Goal: Task Accomplishment & Management: Manage account settings

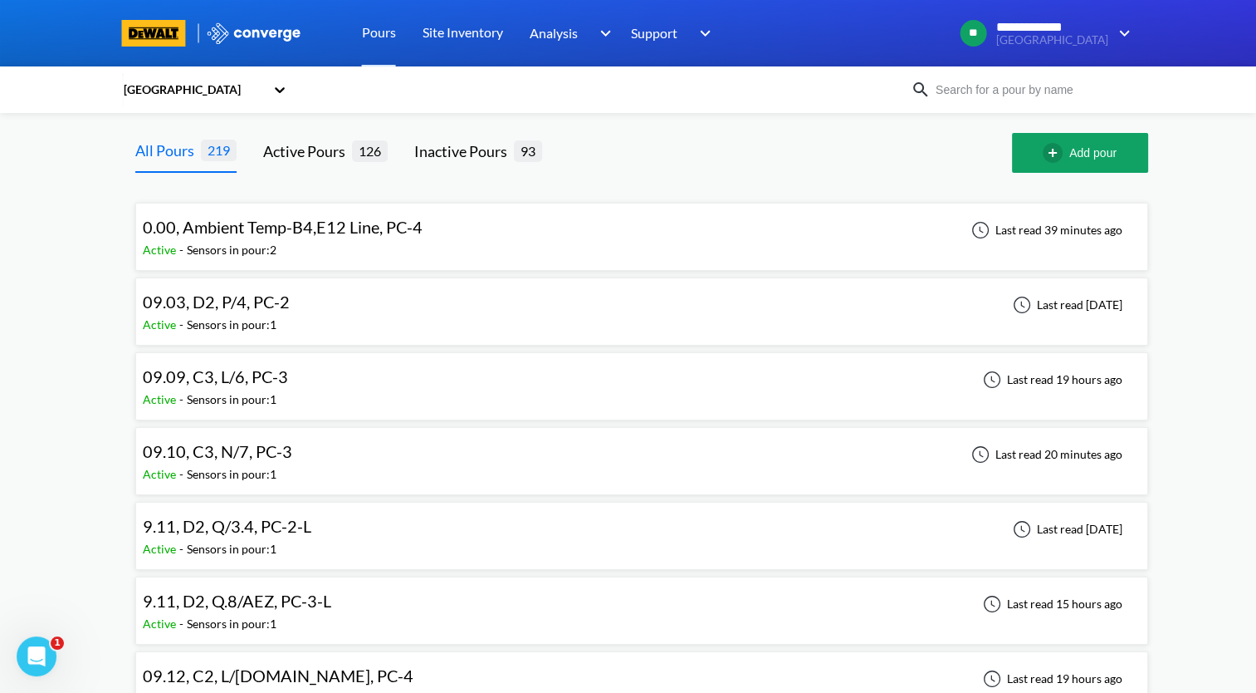
click at [524, 383] on div "09.09, C3, L/6, PC-3 Active - Sensors in pour: 1 Last read 19 hours ago" at bounding box center [642, 386] width 998 height 53
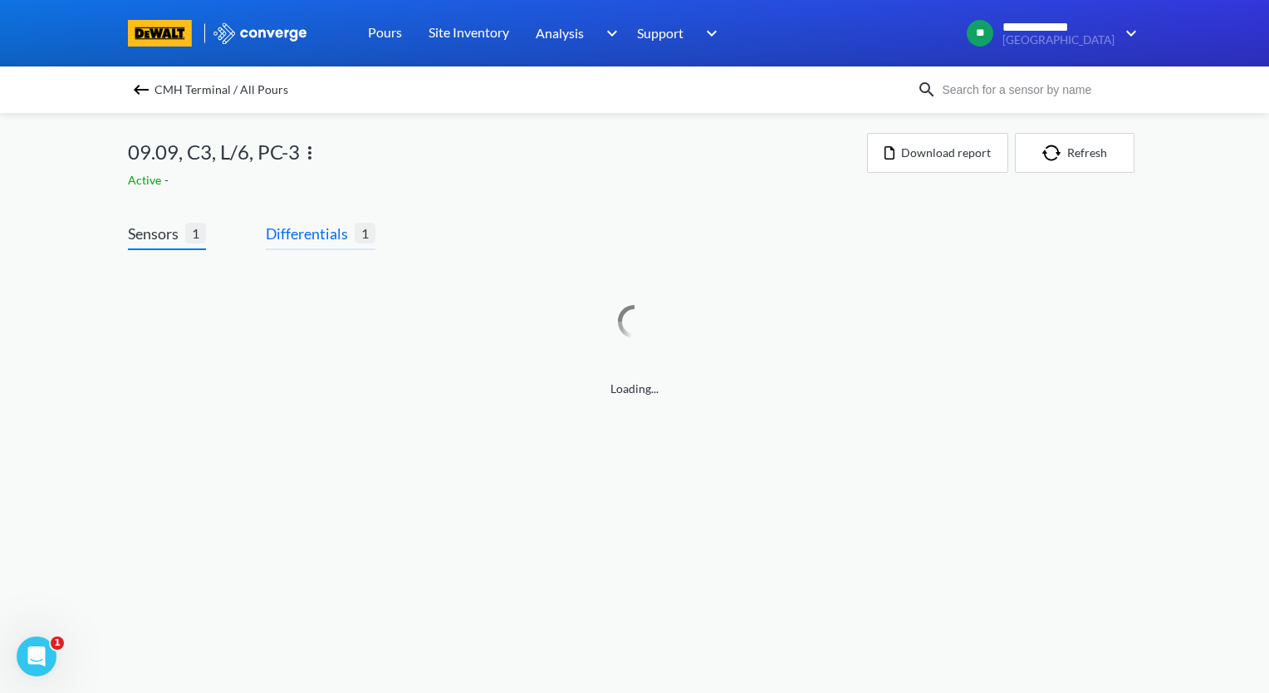
click at [319, 233] on span "Differentials" at bounding box center [310, 233] width 89 height 23
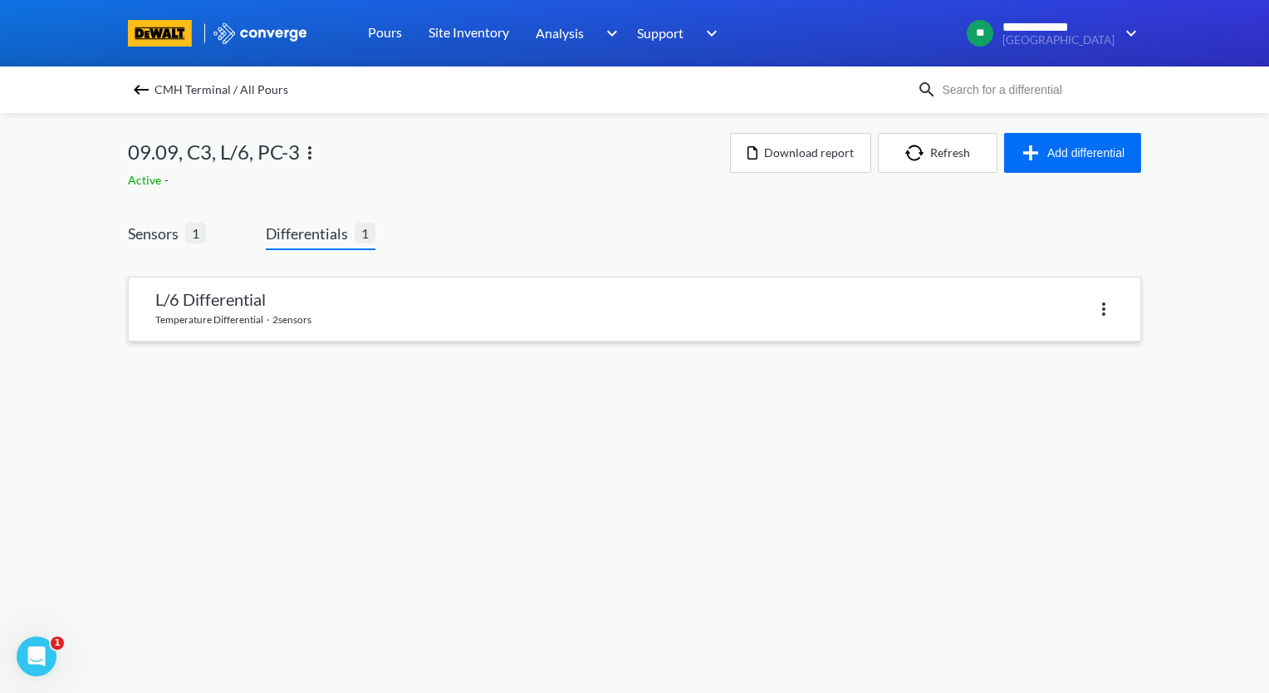
click at [300, 301] on link at bounding box center [634, 308] width 1011 height 63
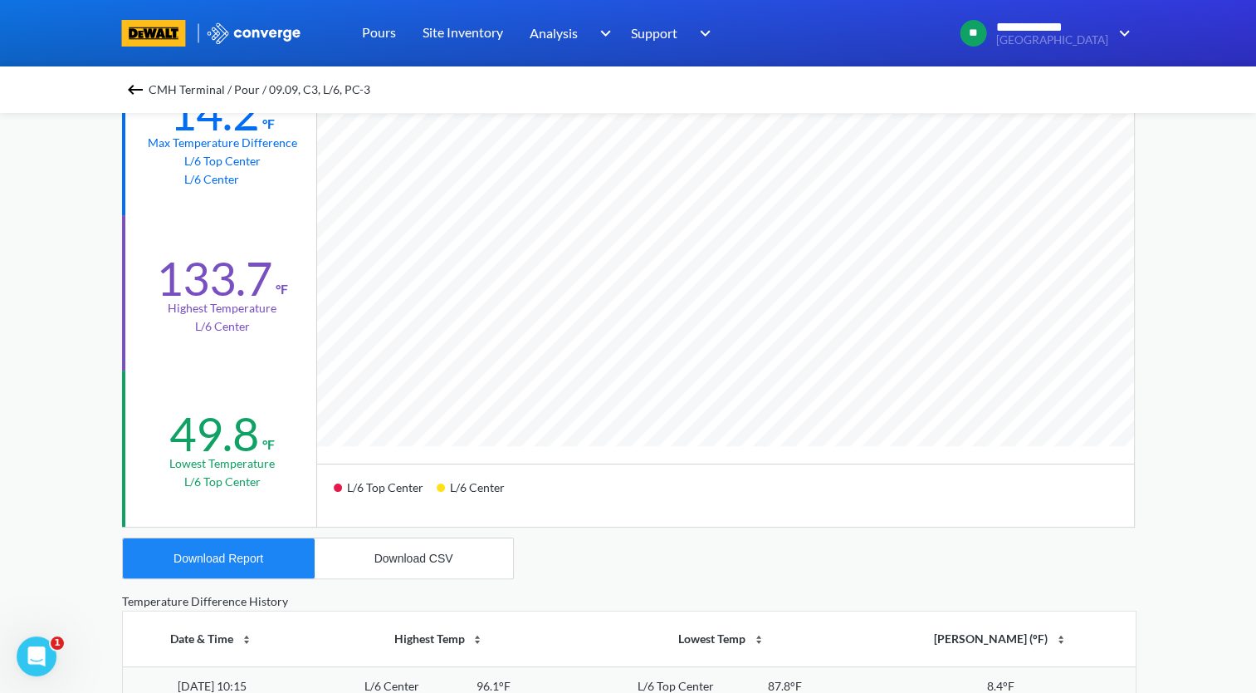
scroll to position [249, 0]
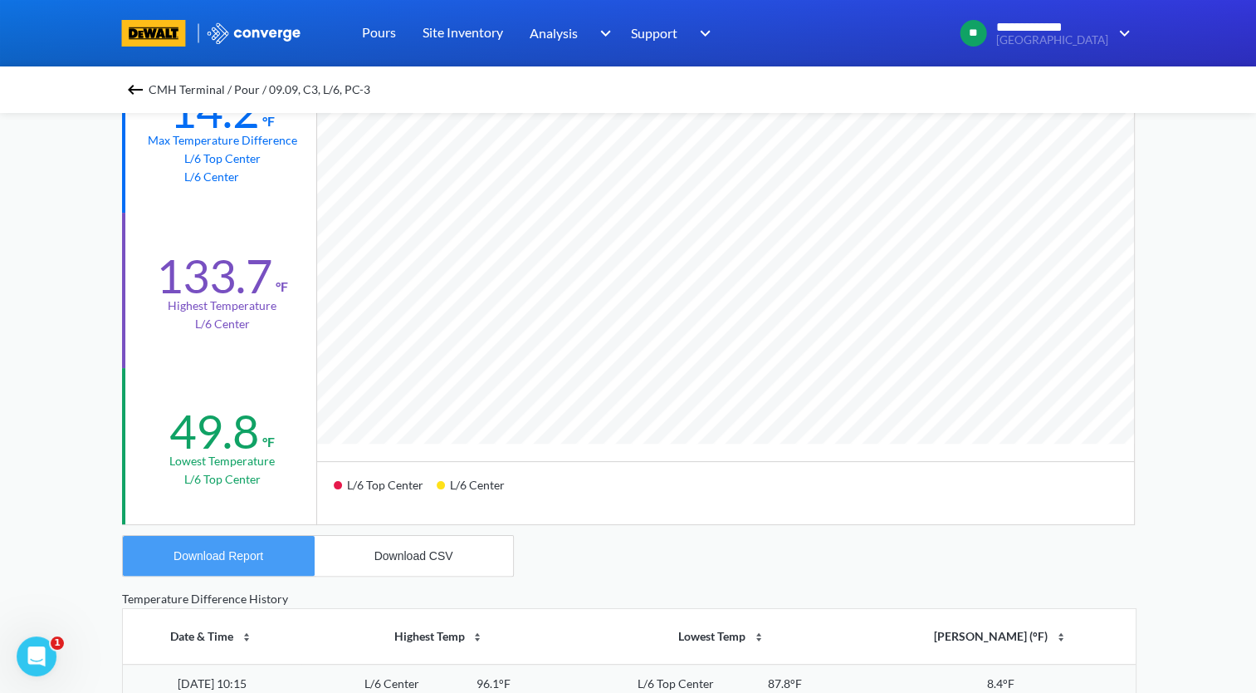
click at [262, 566] on button "Download Report" at bounding box center [219, 556] width 192 height 40
click at [144, 88] on img at bounding box center [135, 90] width 20 height 20
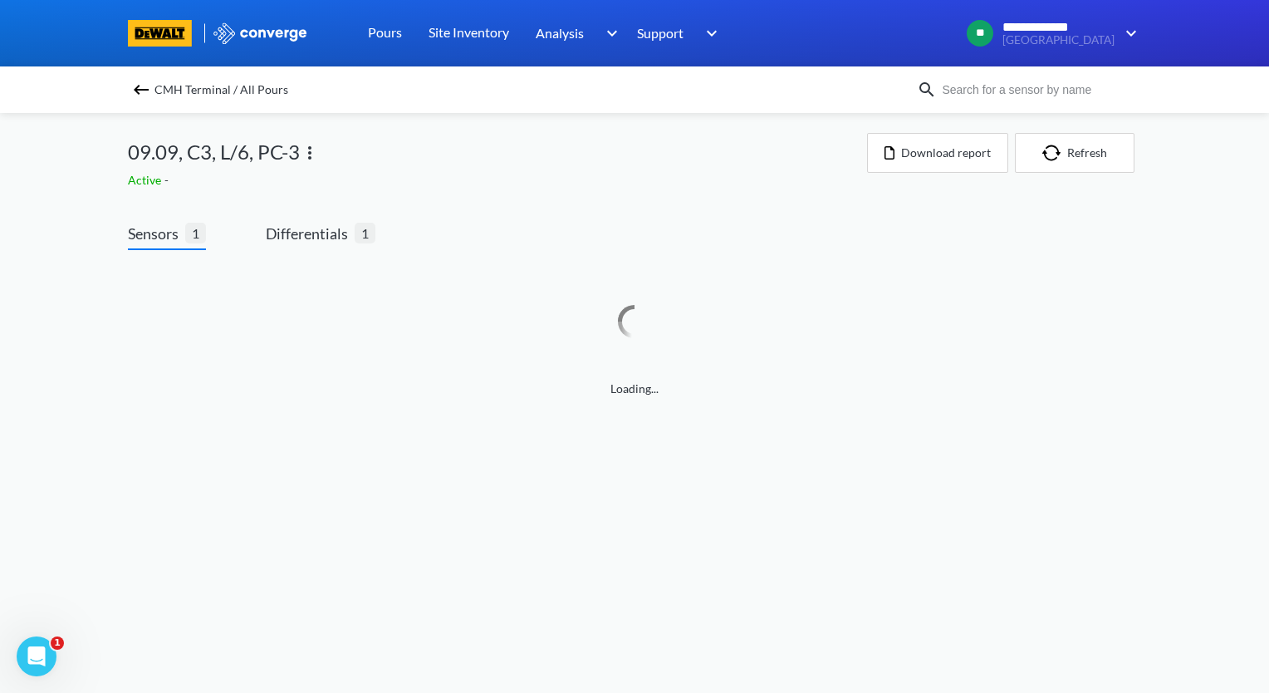
click at [306, 151] on img at bounding box center [310, 153] width 20 height 20
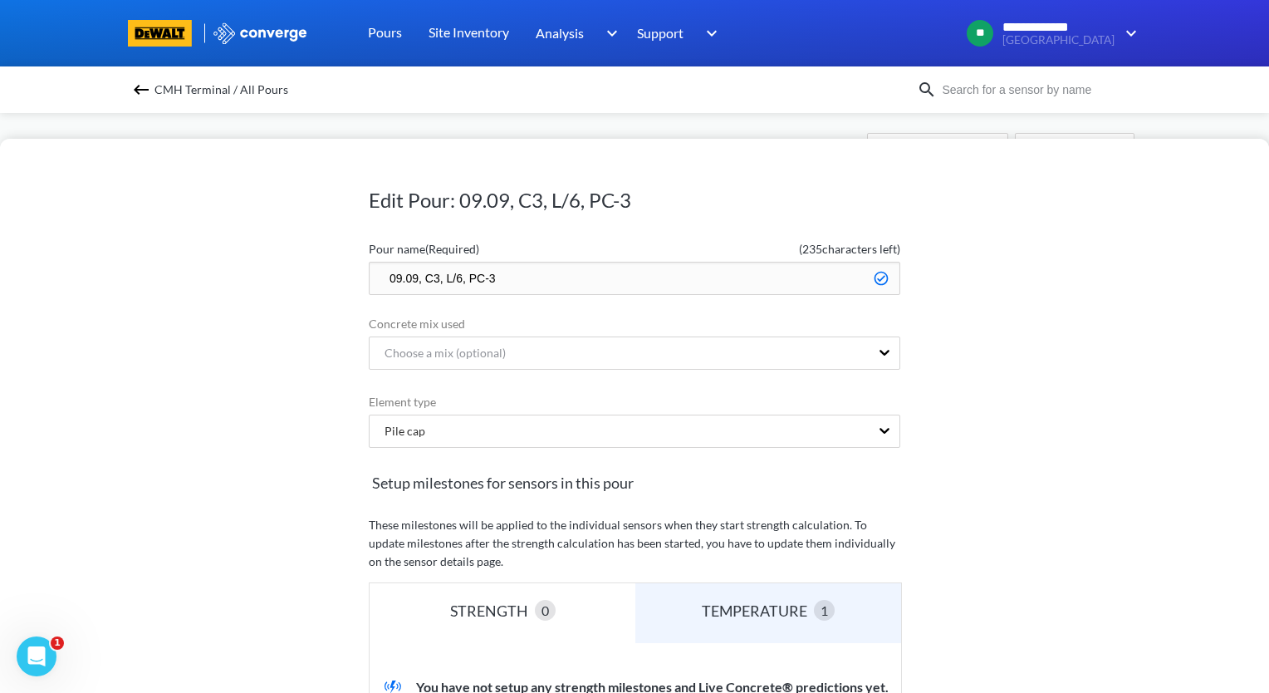
click at [378, 276] on input "09.09, C3, L/6, PC-3" at bounding box center [634, 278] width 531 height 33
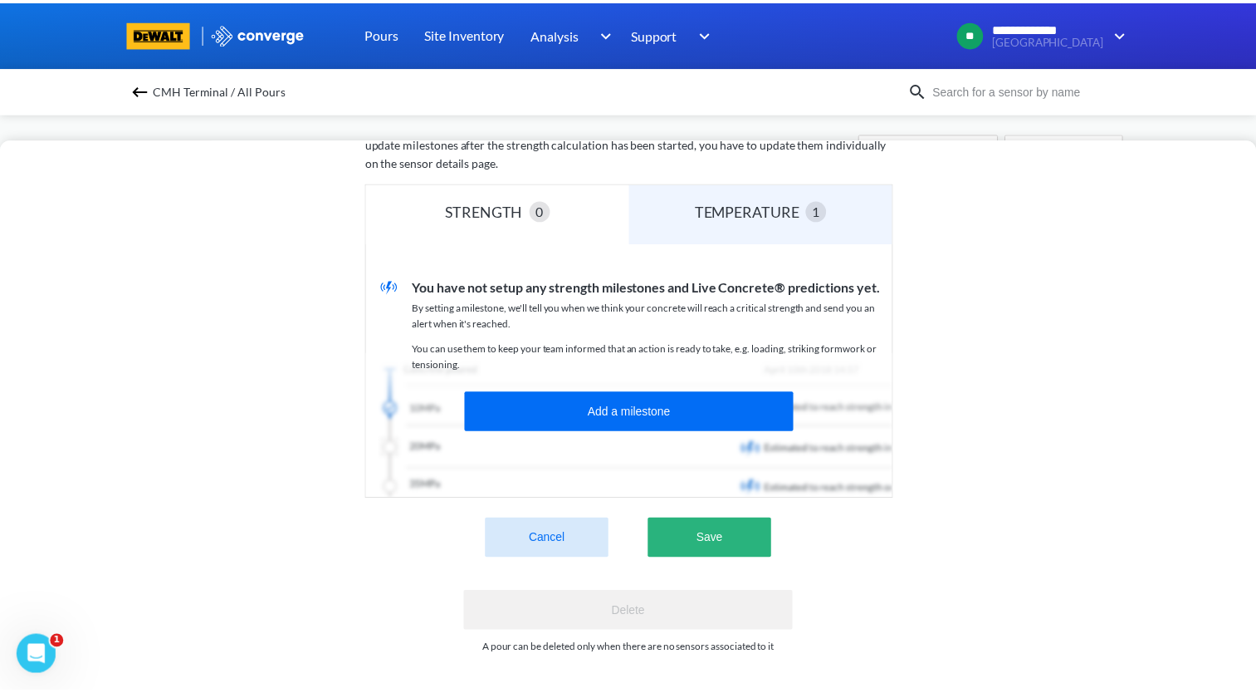
scroll to position [411, 0]
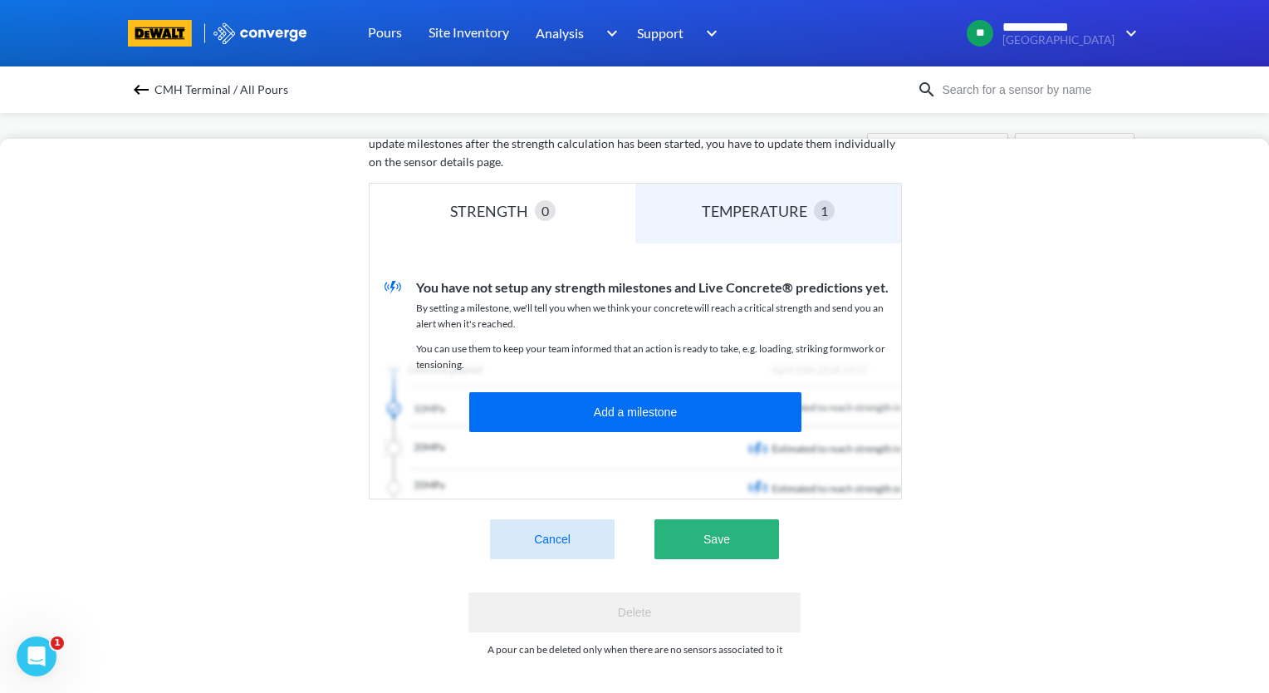
type input "zzz.09.09, C3, L/6, PC-3"
click at [745, 532] on button "Save" at bounding box center [716, 539] width 125 height 40
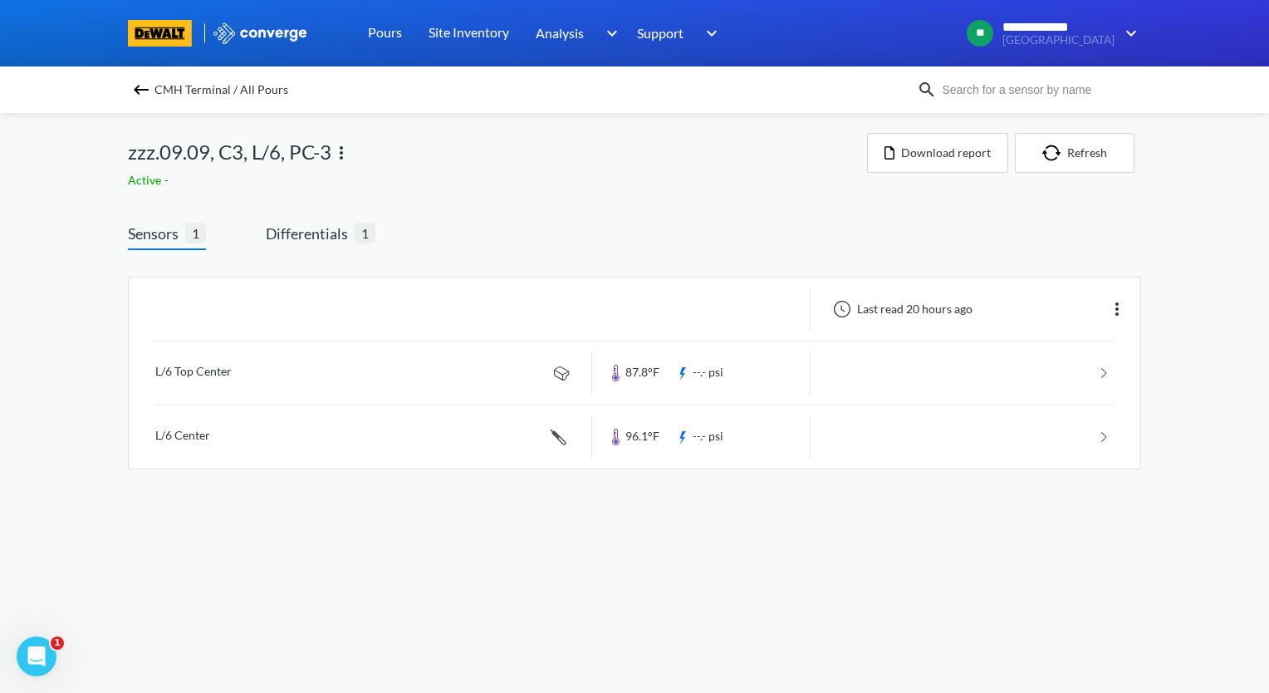
click at [144, 89] on img at bounding box center [141, 90] width 20 height 20
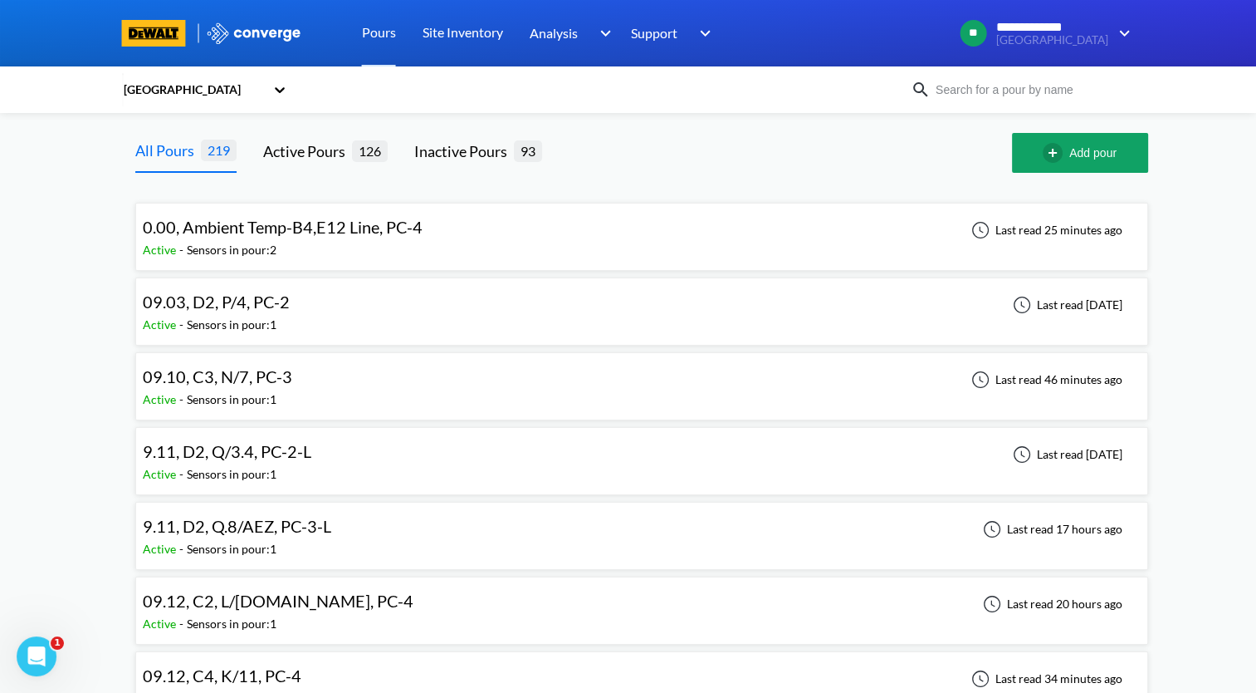
click at [404, 384] on div "09.10, C3, N/7, PC-3 Active - Sensors in pour: 1 Last read 46 minutes ago" at bounding box center [642, 386] width 998 height 53
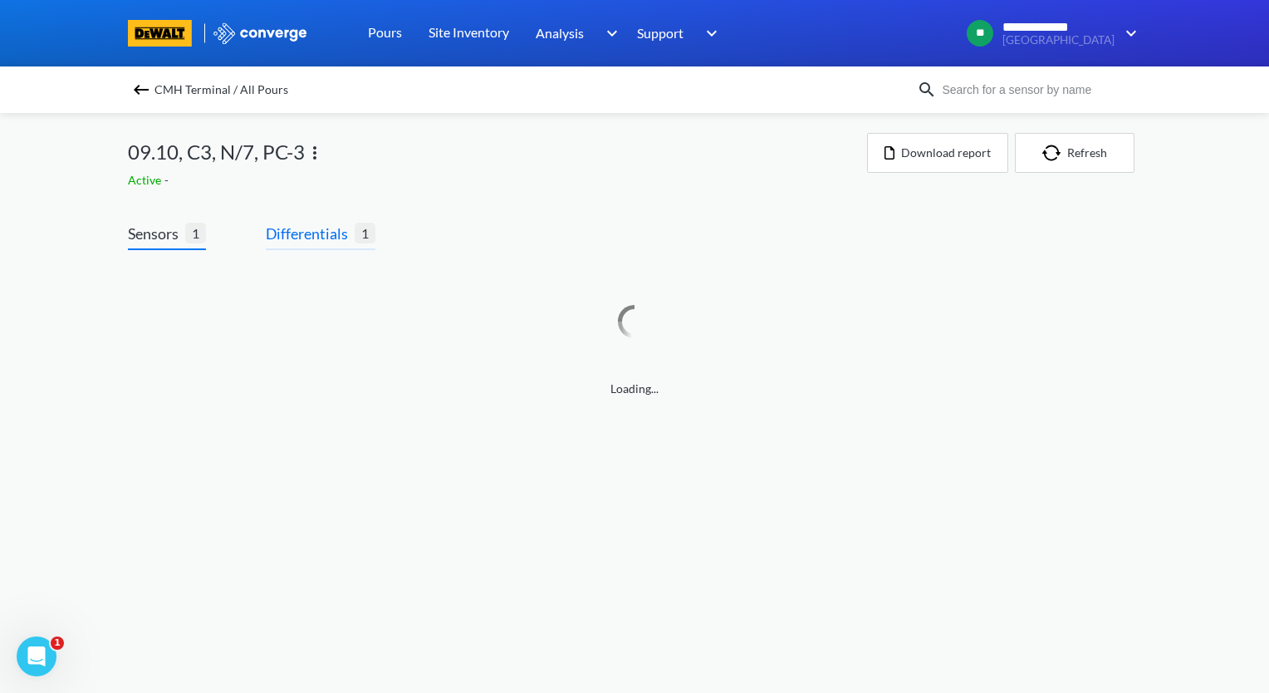
click at [315, 224] on span "Differentials" at bounding box center [310, 233] width 89 height 23
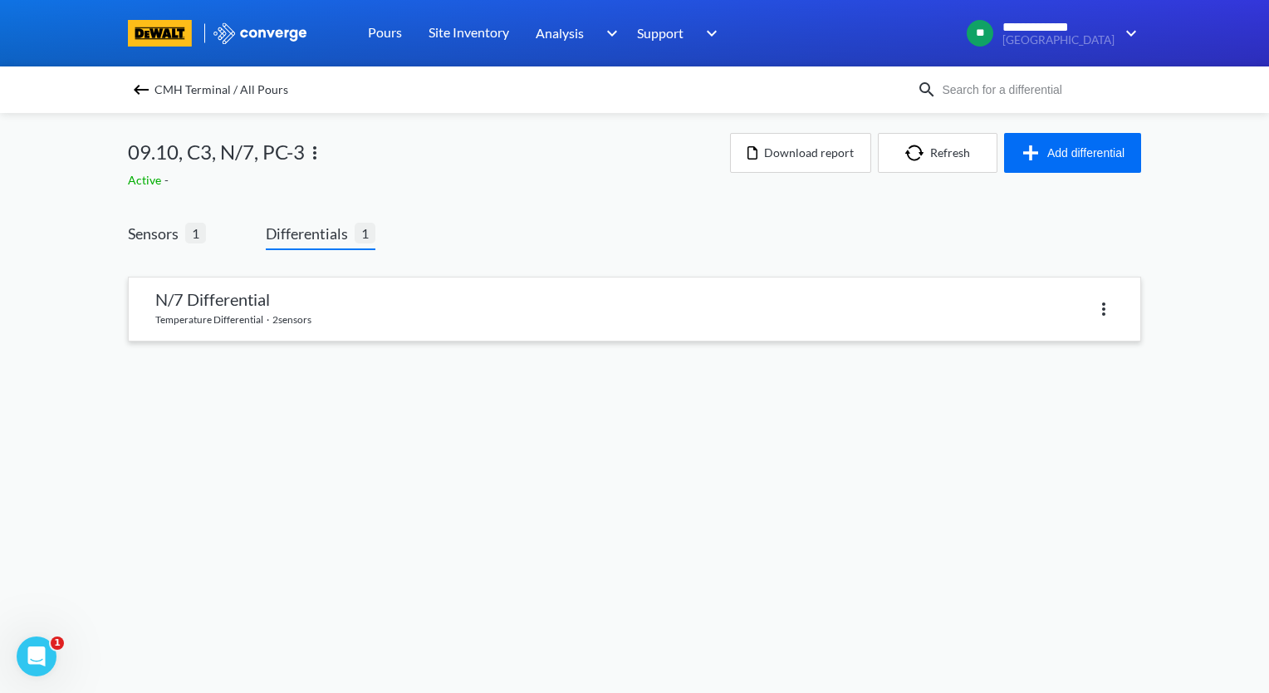
click at [316, 311] on link at bounding box center [634, 308] width 1011 height 63
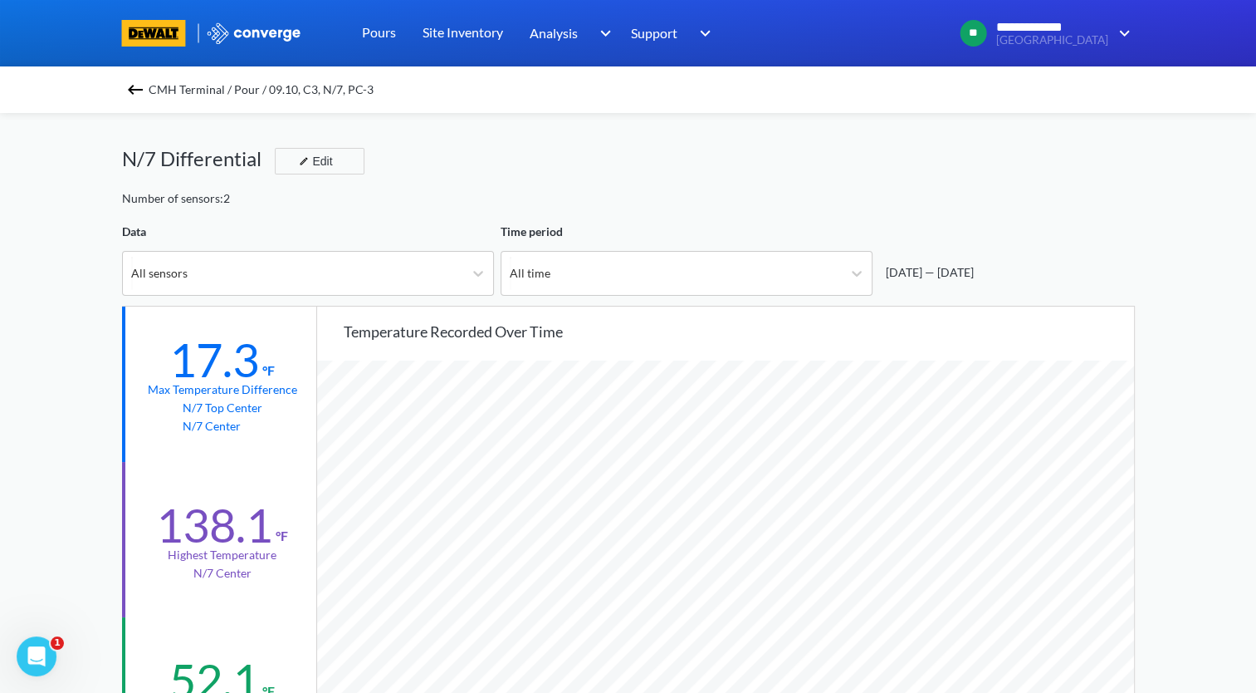
scroll to position [1390, 1256]
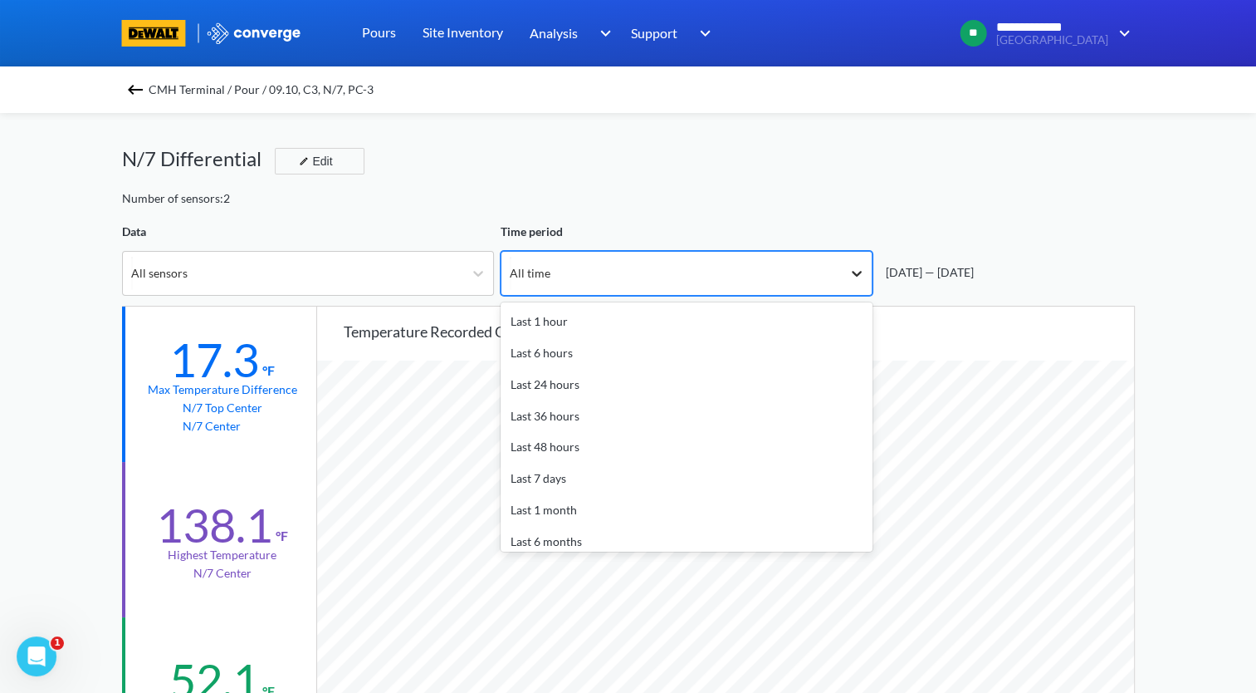
click at [864, 279] on div at bounding box center [857, 273] width 30 height 30
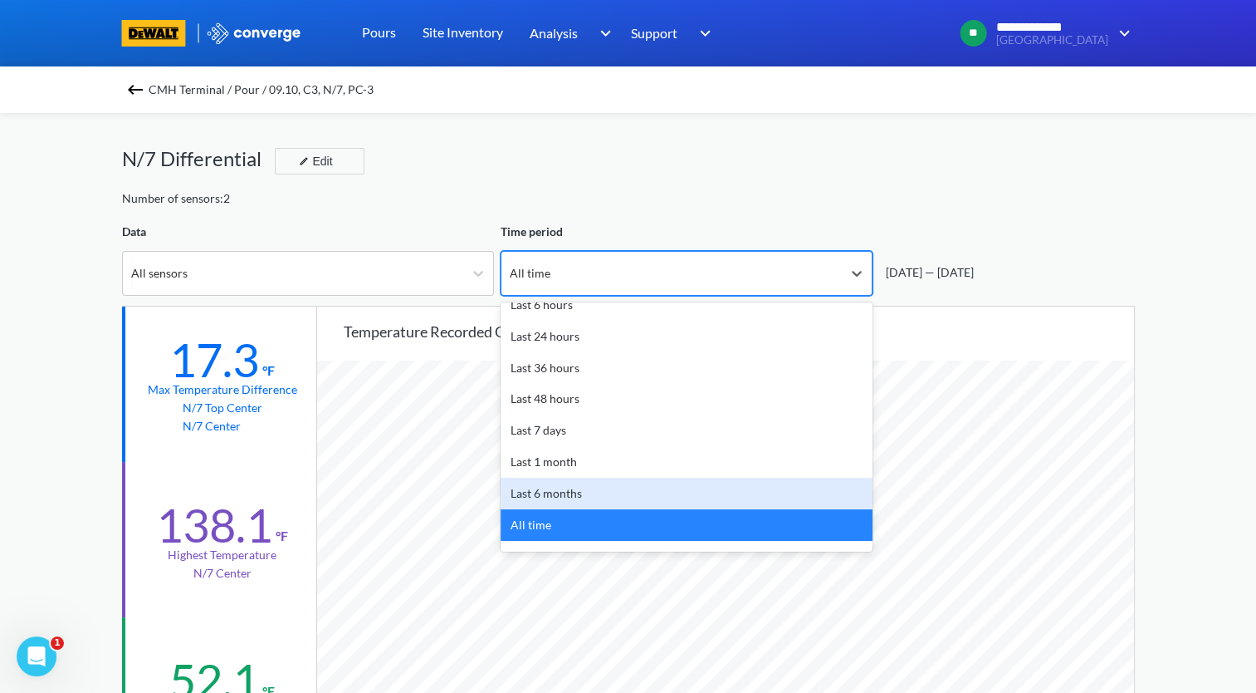
scroll to position [73, 0]
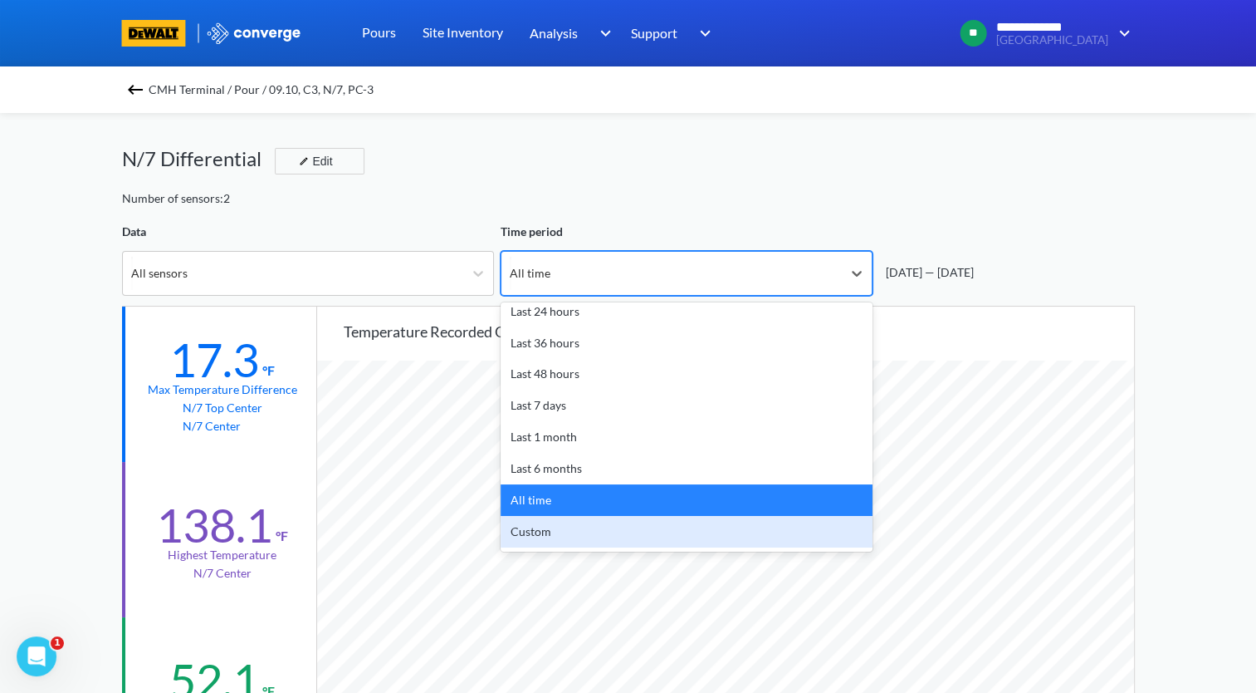
click at [668, 538] on div "Custom" at bounding box center [687, 532] width 372 height 32
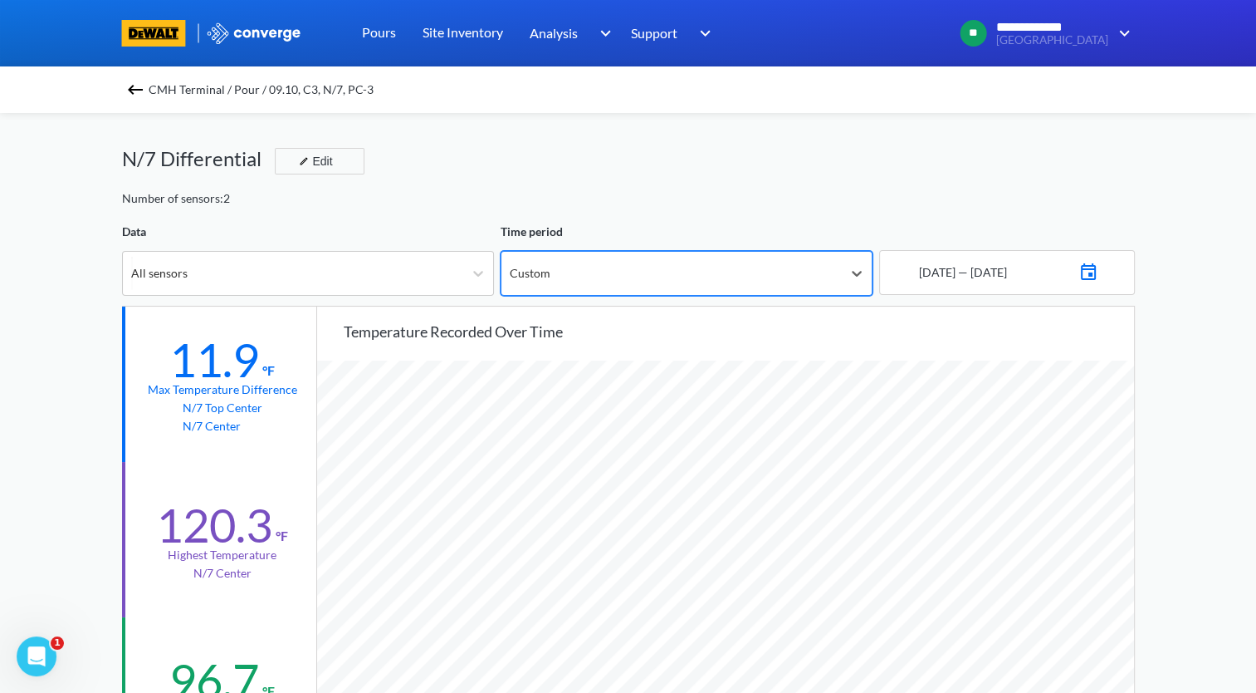
scroll to position [1390, 1256]
click at [1099, 276] on img at bounding box center [1089, 269] width 20 height 23
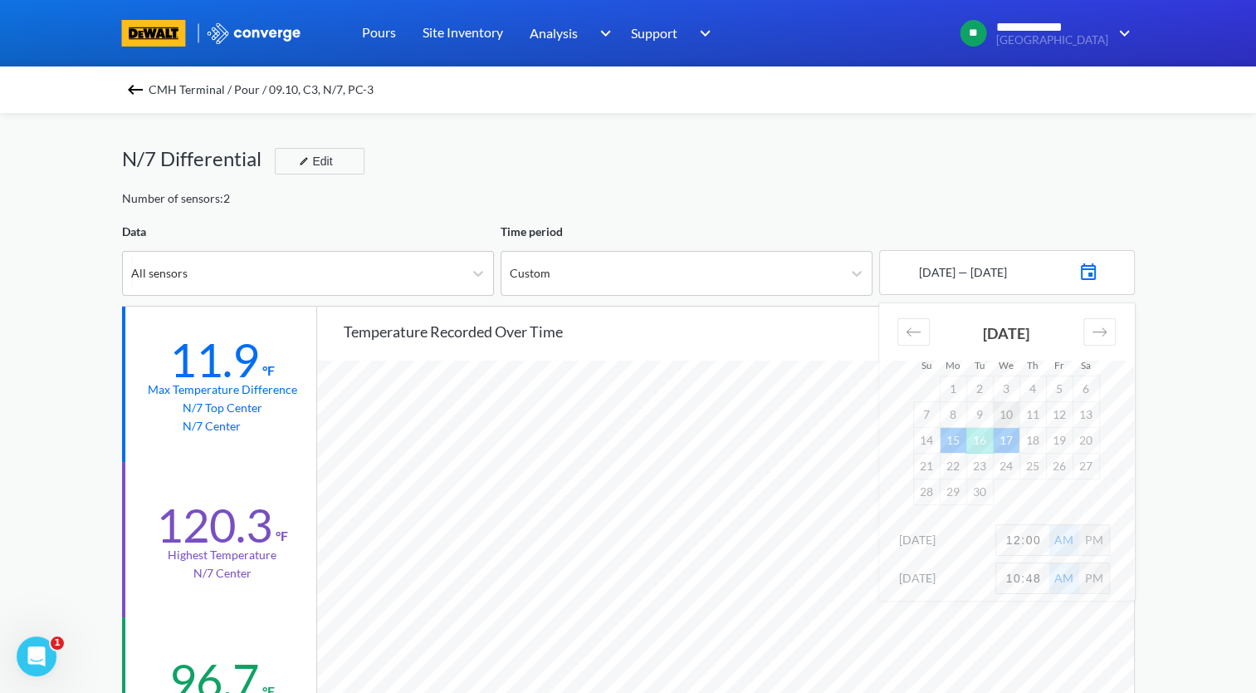
click at [1015, 420] on td "10" at bounding box center [1006, 414] width 27 height 26
drag, startPoint x: 1043, startPoint y: 539, endPoint x: 966, endPoint y: 547, distance: 77.7
click at [966, 547] on div "[DATE] 12:00 AM PM" at bounding box center [1007, 543] width 256 height 38
type input "2"
click at [1164, 510] on div "**********" at bounding box center [628, 696] width 1256 height 1392
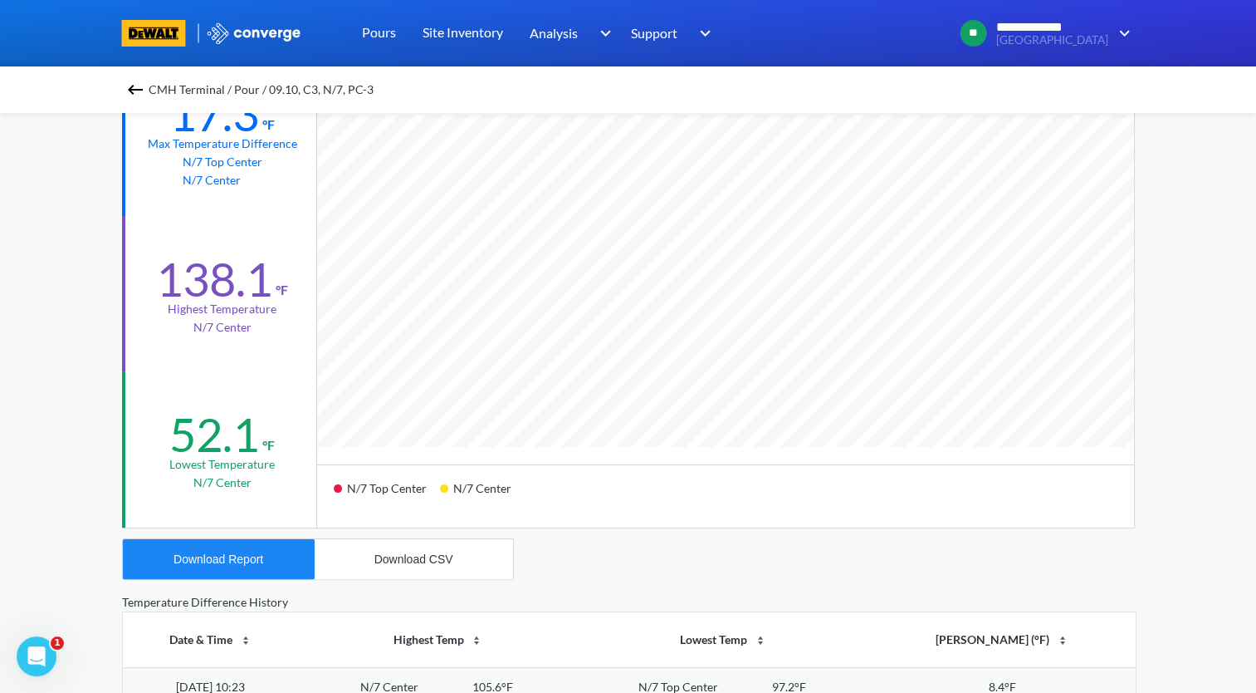
scroll to position [249, 0]
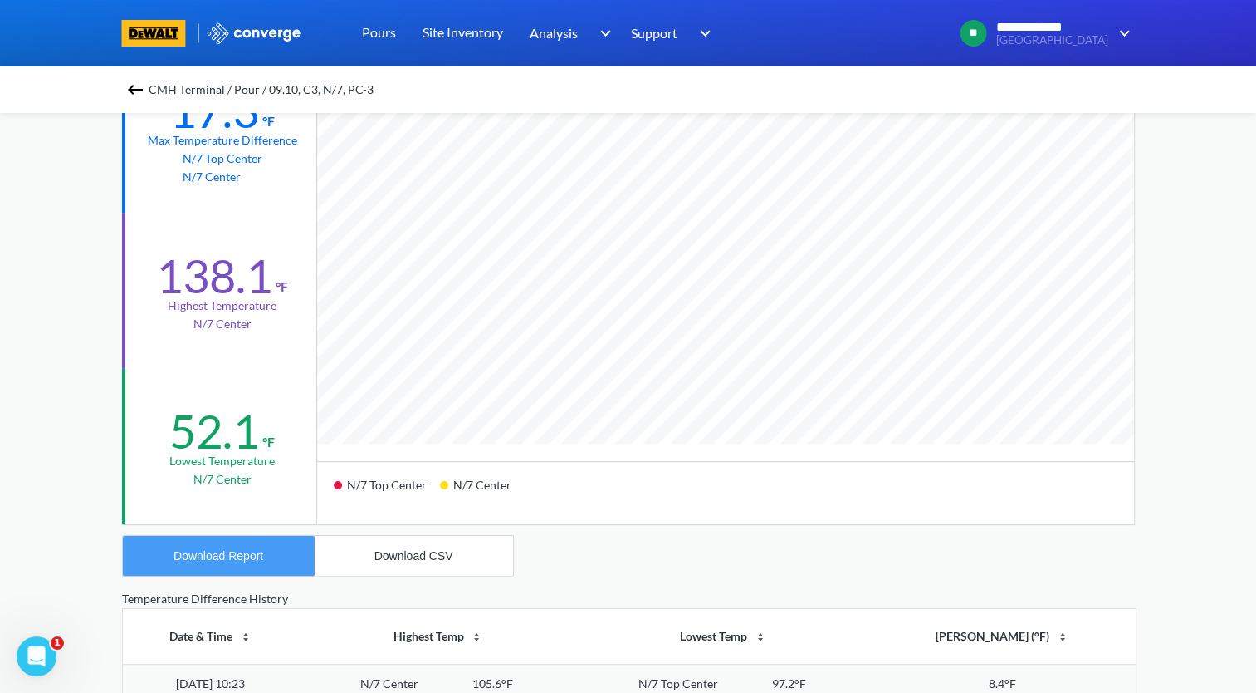
click at [252, 560] on div "Download Report" at bounding box center [219, 555] width 90 height 13
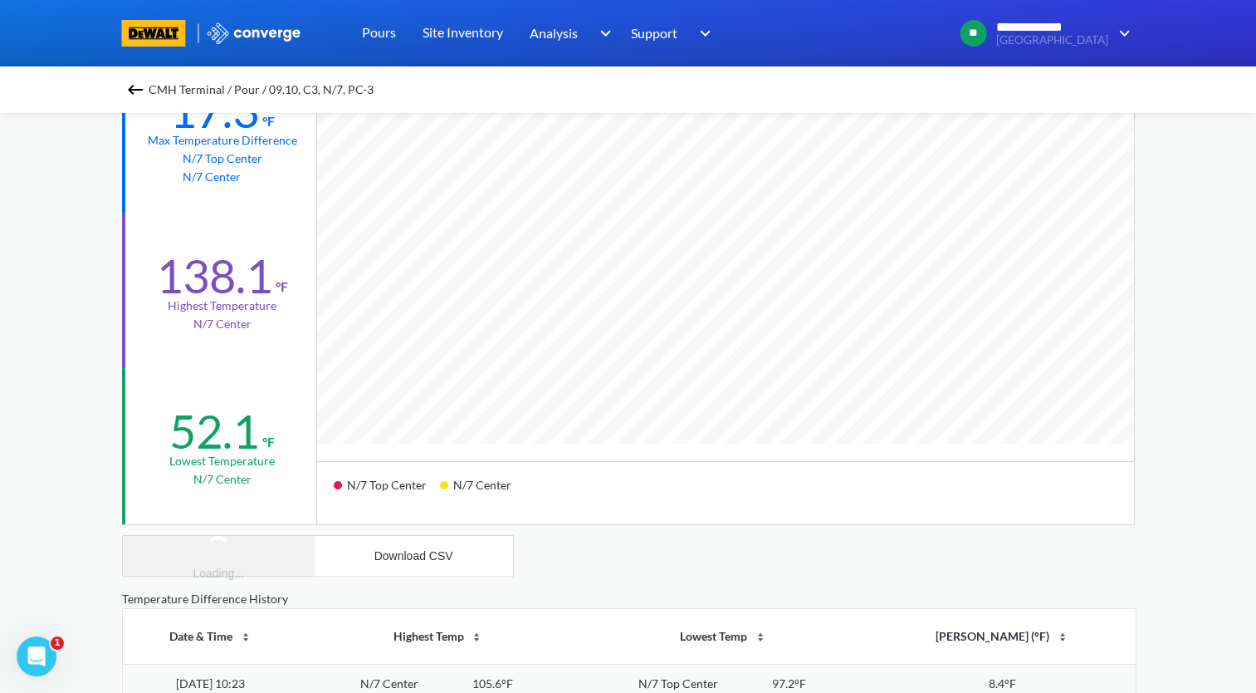
scroll to position [166, 0]
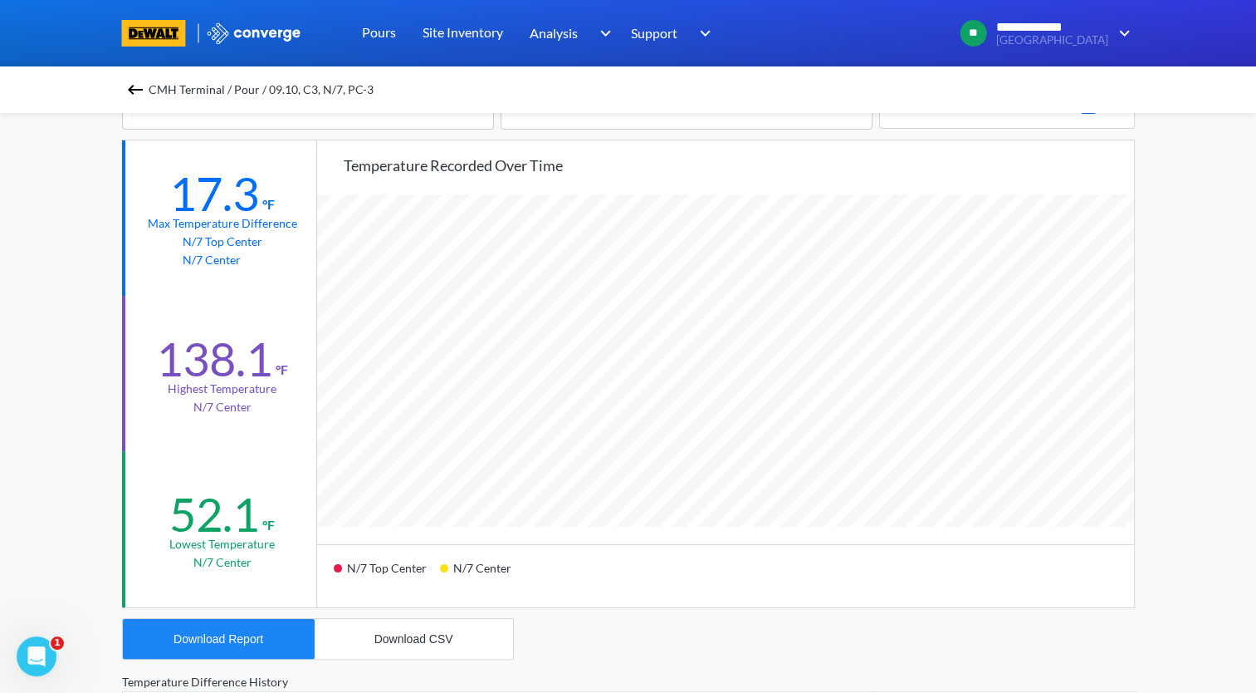
click at [139, 80] on img at bounding box center [135, 90] width 20 height 20
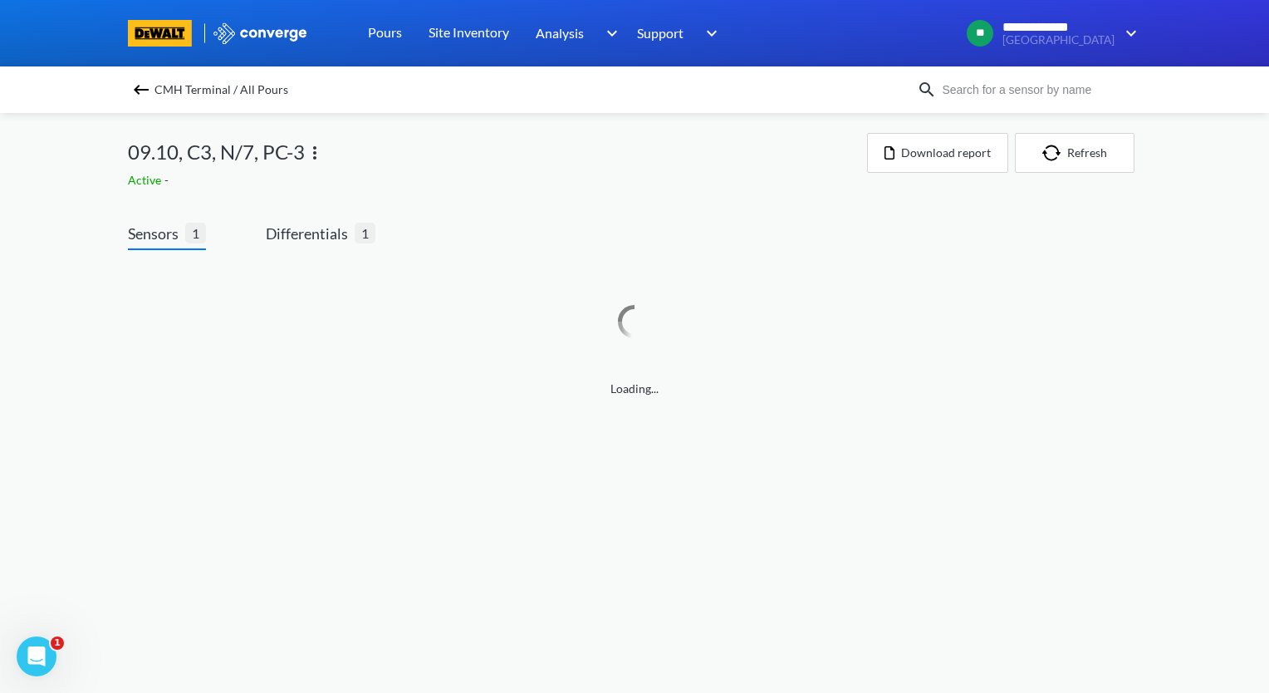
click at [311, 158] on img at bounding box center [315, 153] width 20 height 20
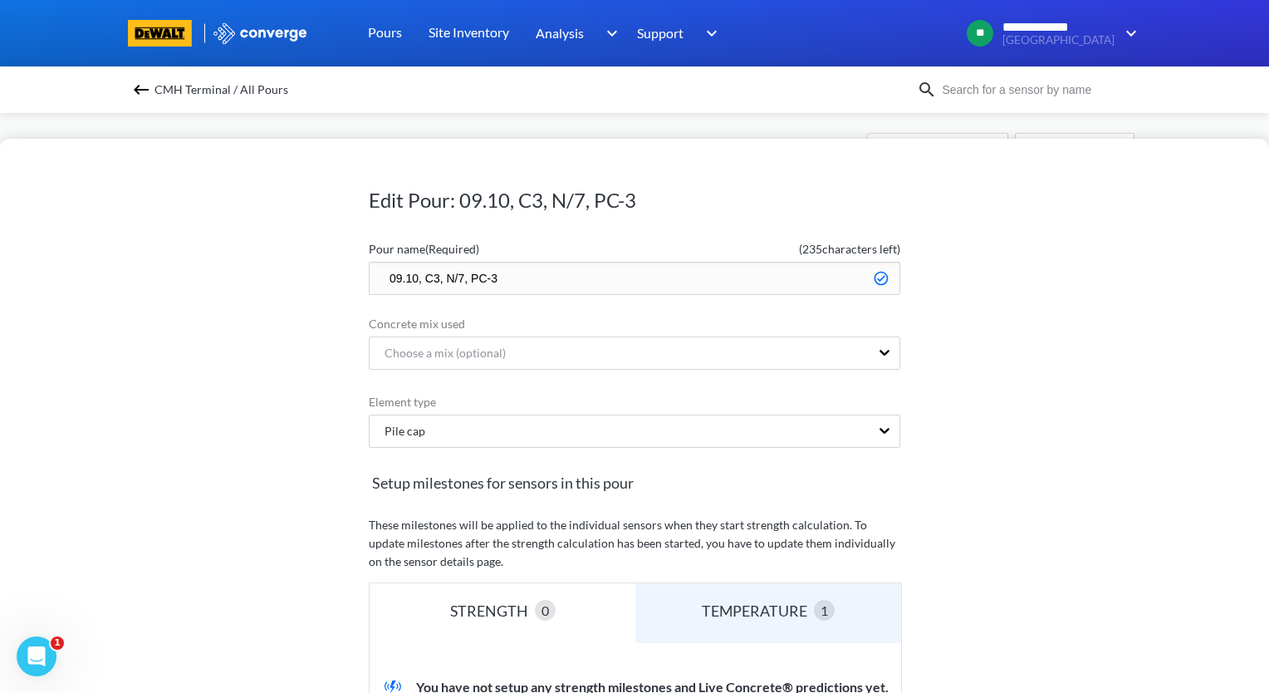
click at [375, 272] on input "09.10, C3, N/7, PC-3" at bounding box center [634, 278] width 531 height 33
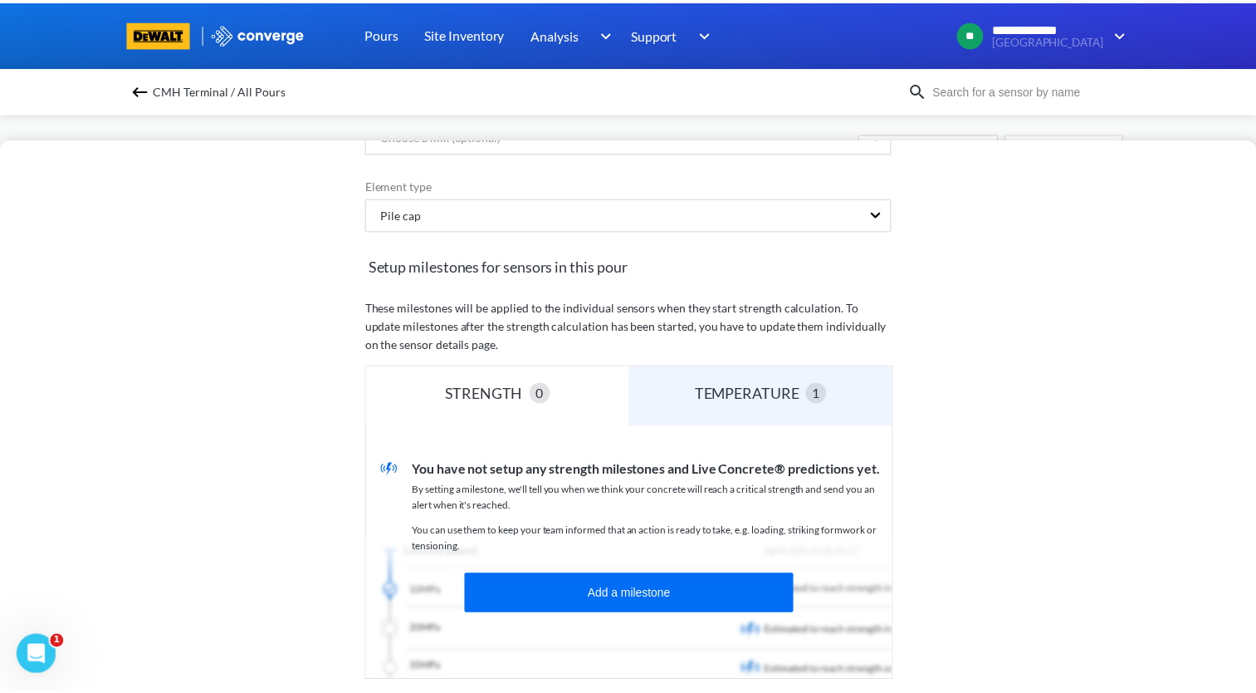
scroll to position [411, 0]
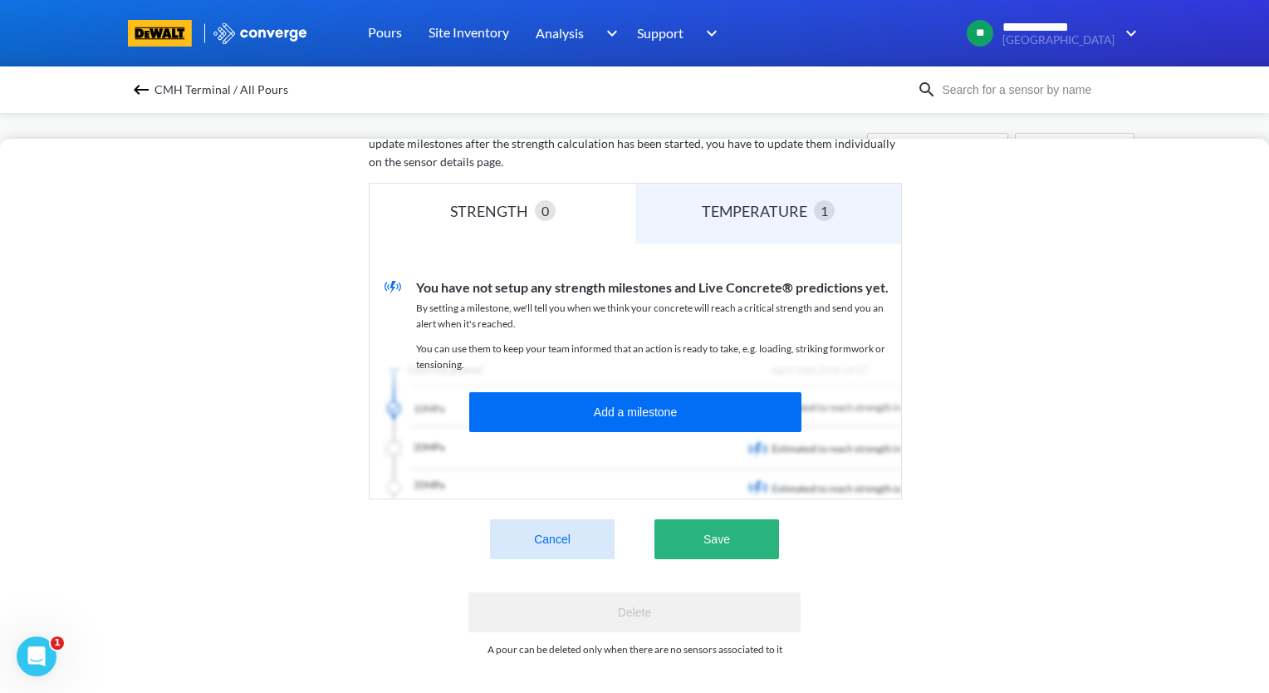
type input "zzz.09.10, C3, N/7, PC-3"
click at [718, 524] on button "Save" at bounding box center [716, 539] width 125 height 40
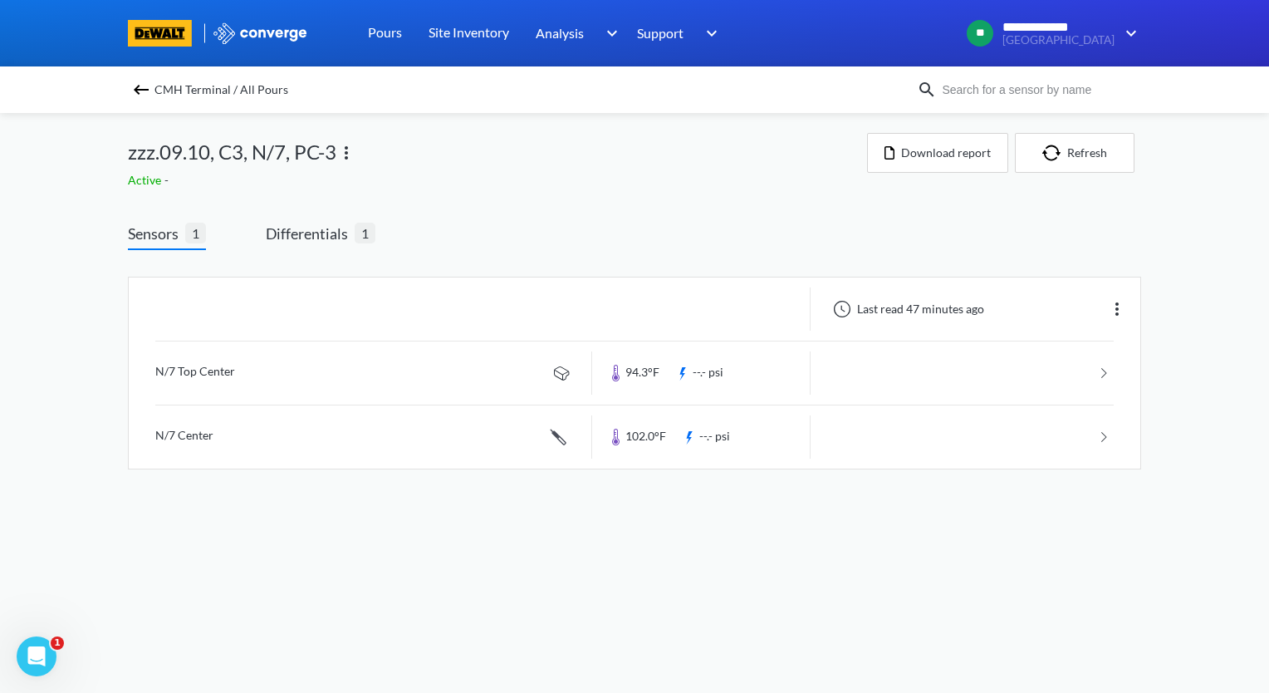
click at [136, 87] on img at bounding box center [141, 90] width 20 height 20
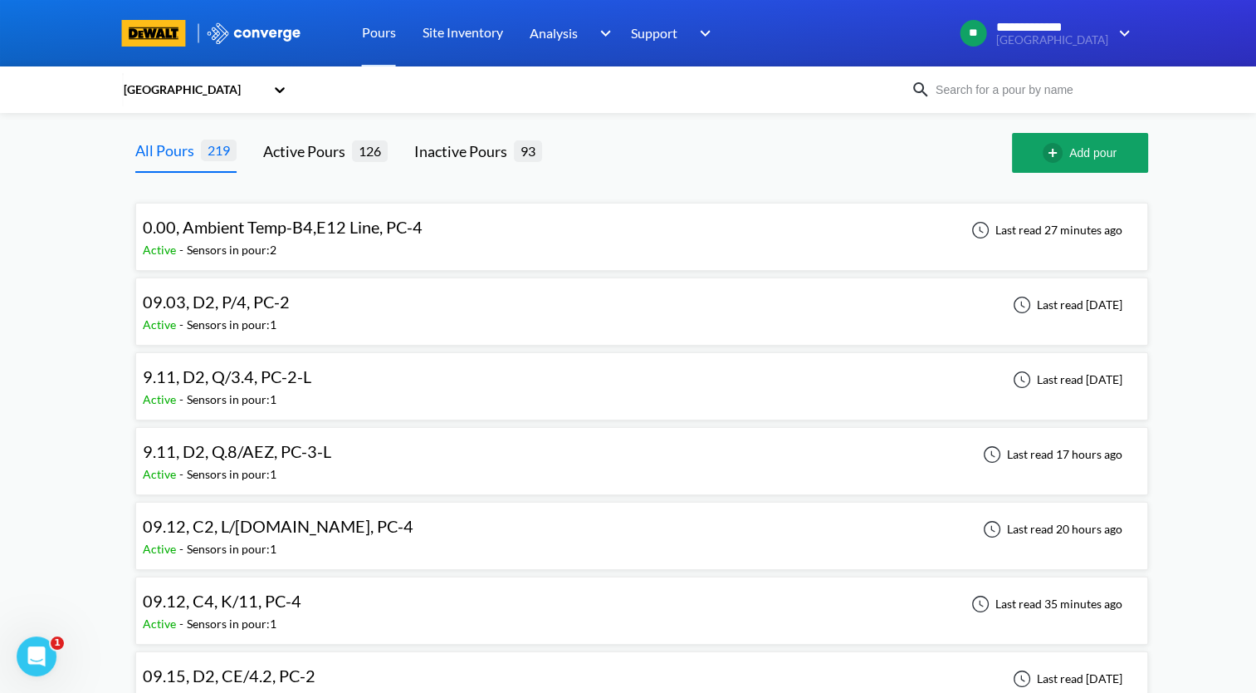
click at [423, 465] on div "9.11, D2, Q.8/AEZ, PC-3-L Active - Sensors in pour: 1 Last read 17 hours ago" at bounding box center [642, 460] width 998 height 53
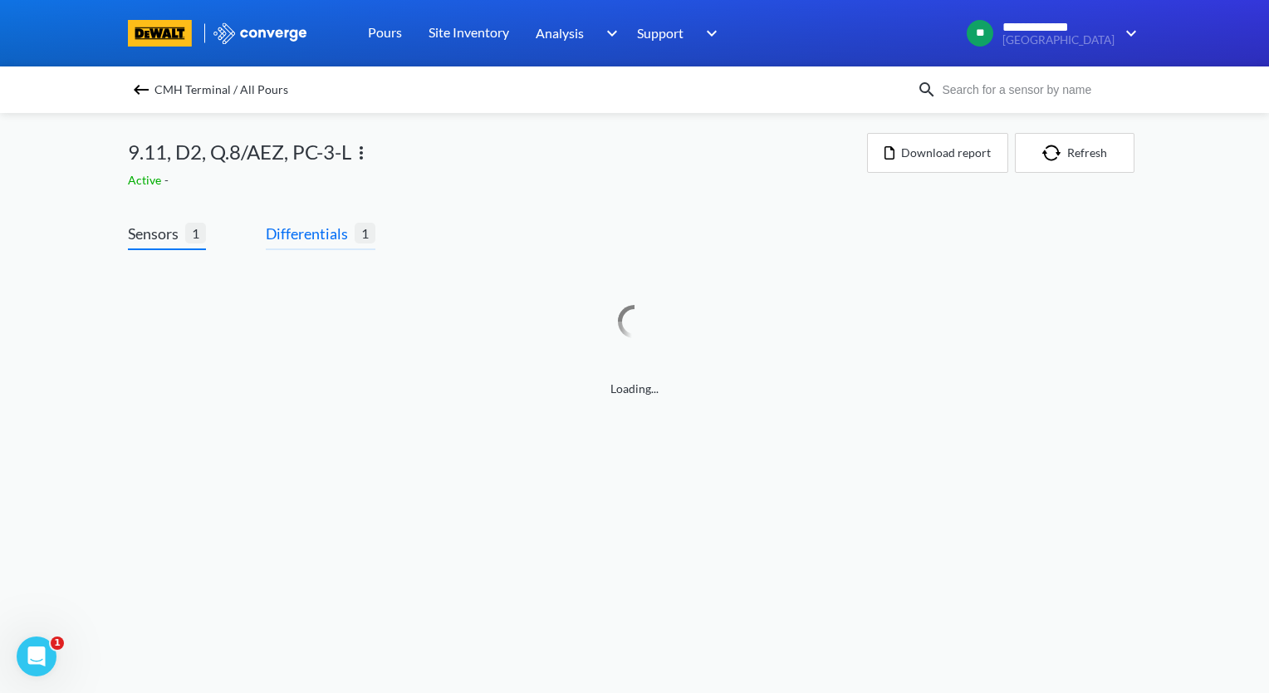
click at [326, 246] on span "Differentials 1" at bounding box center [321, 236] width 110 height 28
click at [325, 231] on span "Differentials" at bounding box center [310, 233] width 89 height 23
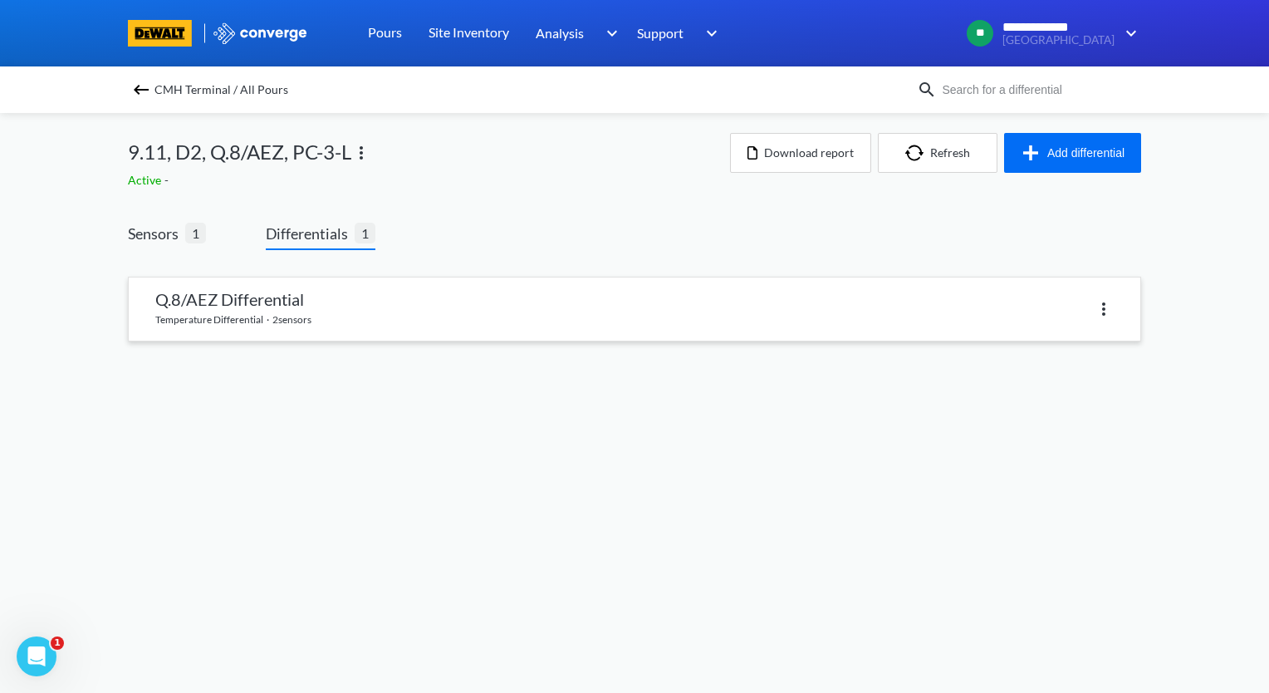
click at [448, 318] on link at bounding box center [634, 308] width 1011 height 63
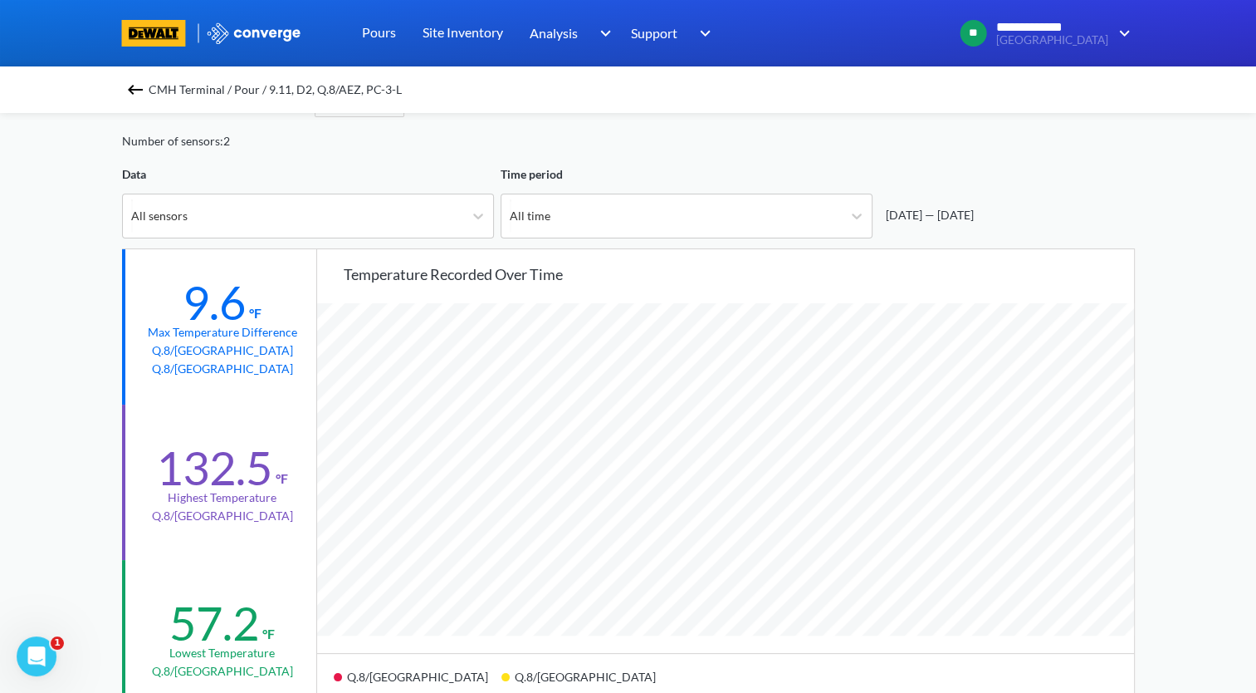
scroll to position [83, 0]
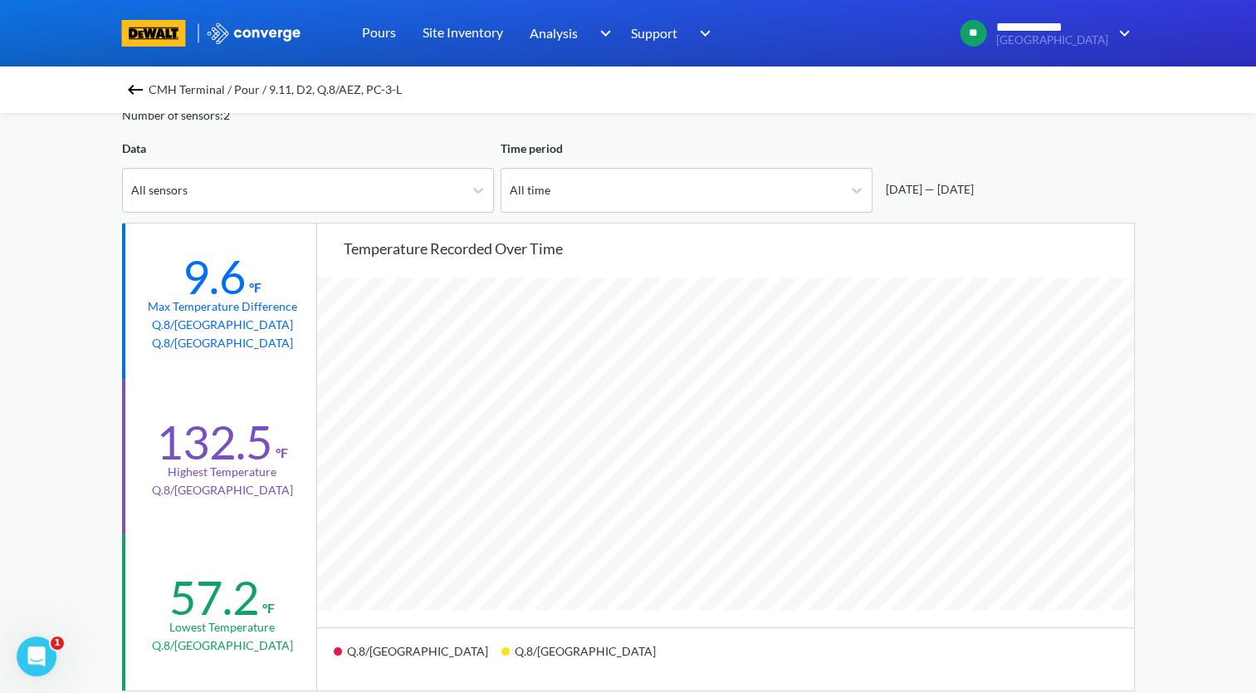
click at [141, 86] on img at bounding box center [135, 90] width 20 height 20
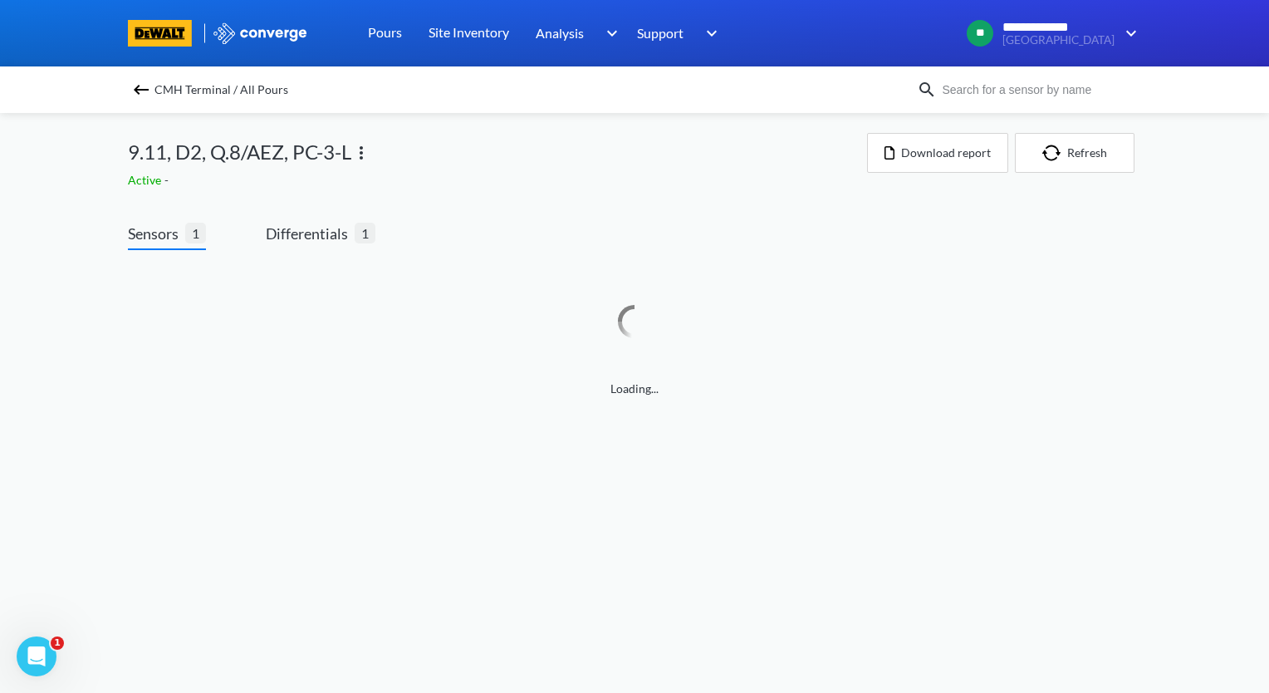
click at [357, 152] on img at bounding box center [361, 153] width 20 height 20
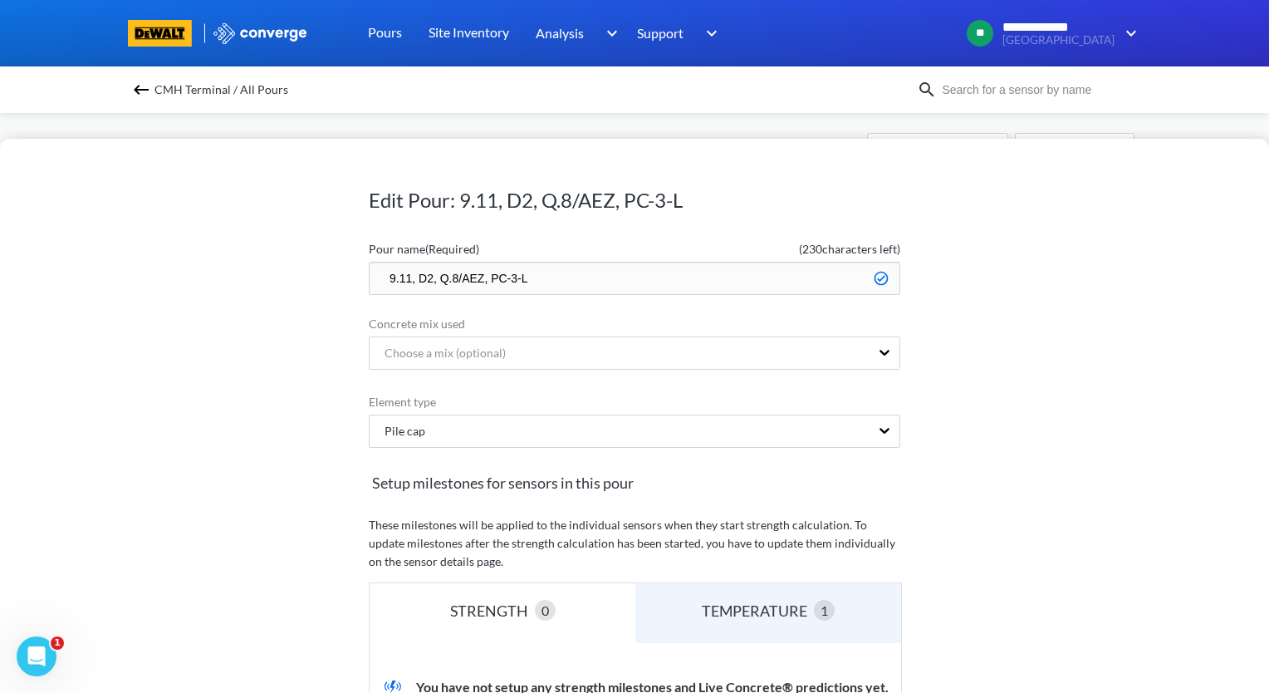
click at [375, 267] on input "9.11, D2, Q.8/AEZ, PC-3-L" at bounding box center [634, 278] width 531 height 33
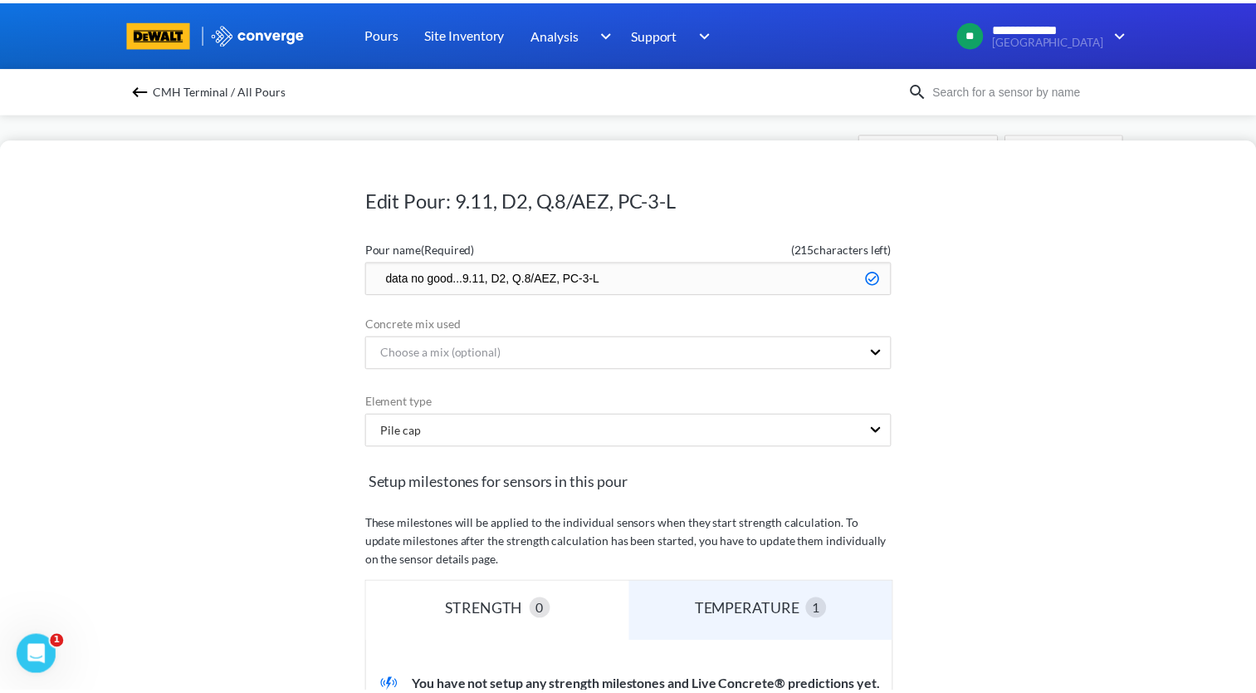
scroll to position [411, 0]
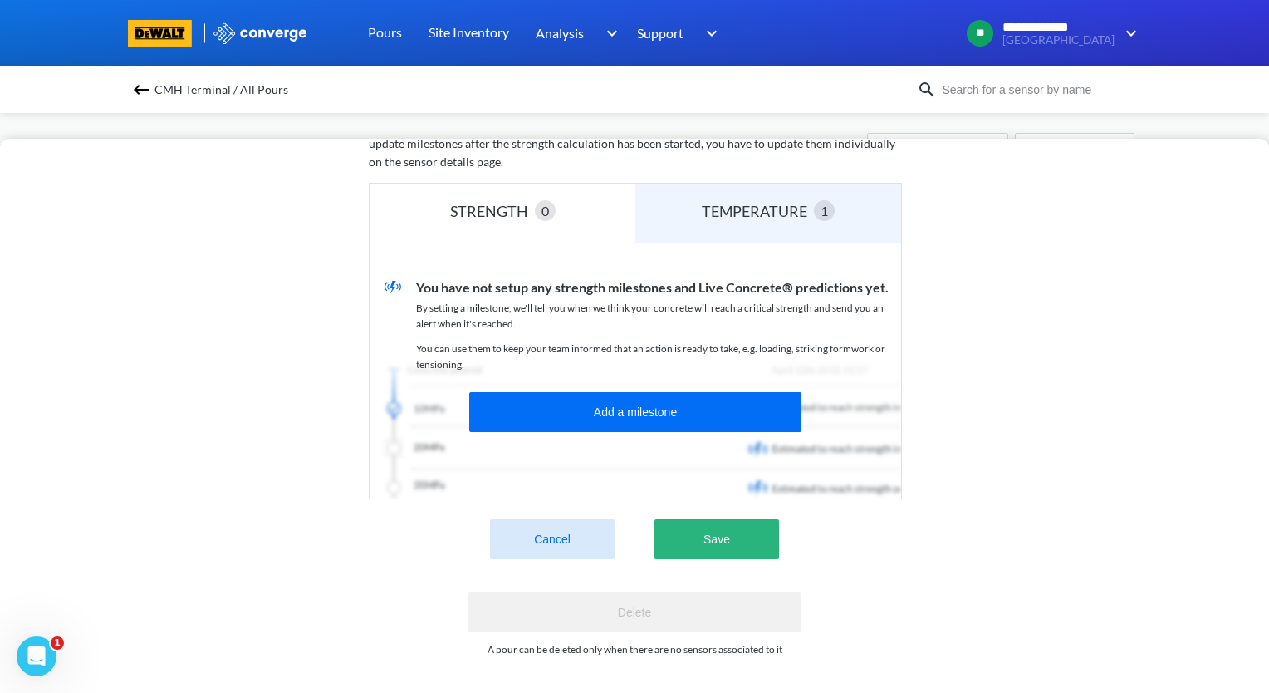
type input "data no good...9.11, D2, Q.8/AEZ, PC-3-L"
click at [746, 536] on button "Save" at bounding box center [716, 539] width 125 height 40
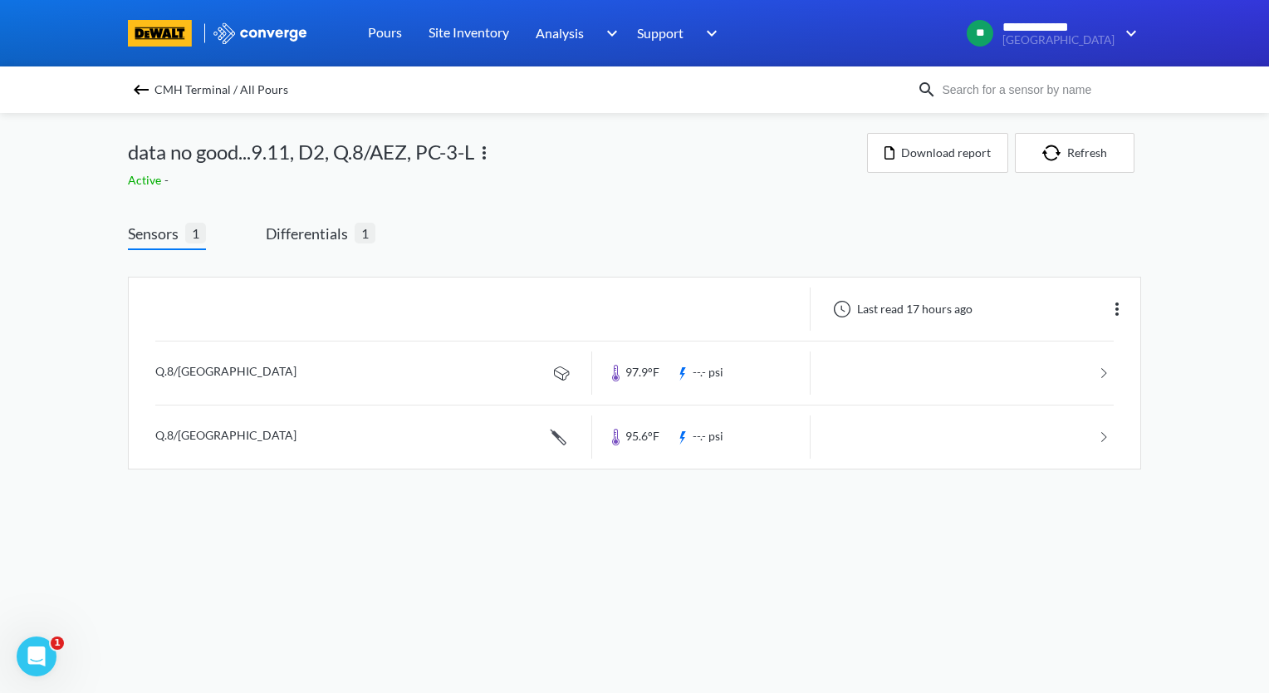
click at [135, 86] on img at bounding box center [141, 90] width 20 height 20
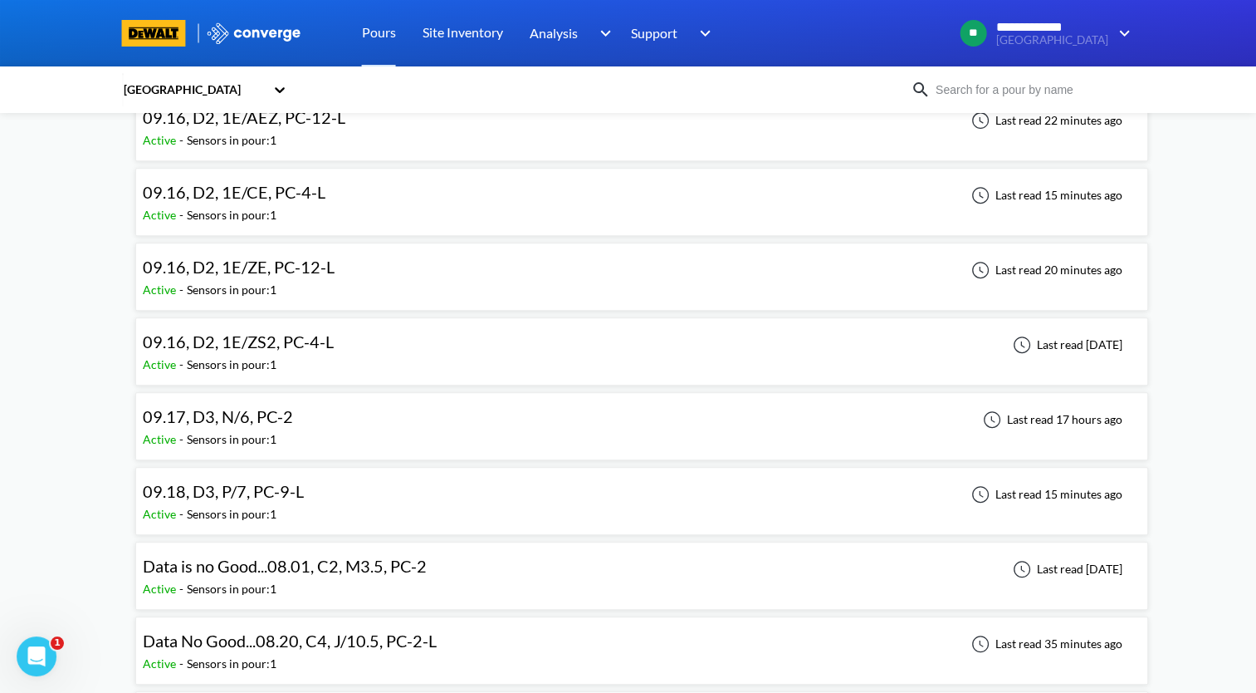
scroll to position [498, 0]
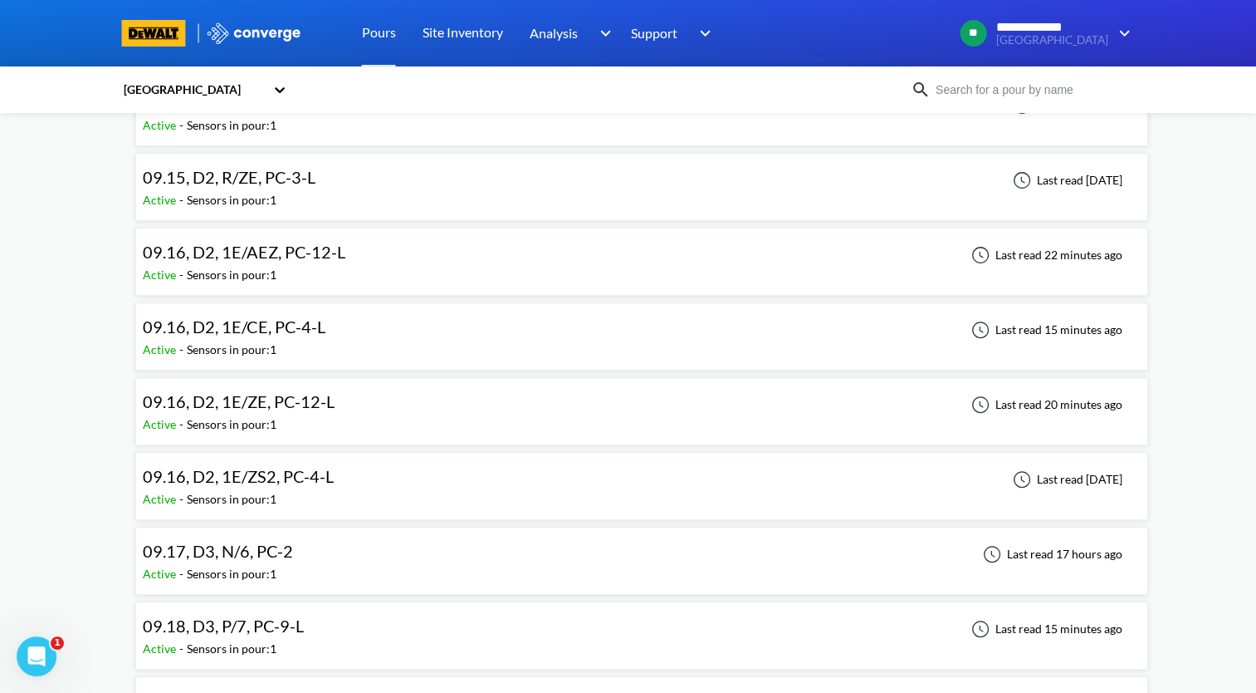
click at [407, 409] on div "09.16, D2, 1E/ZE, PC-12-L Active - Sensors in pour: 1 Last read 20 minutes ago" at bounding box center [642, 410] width 998 height 53
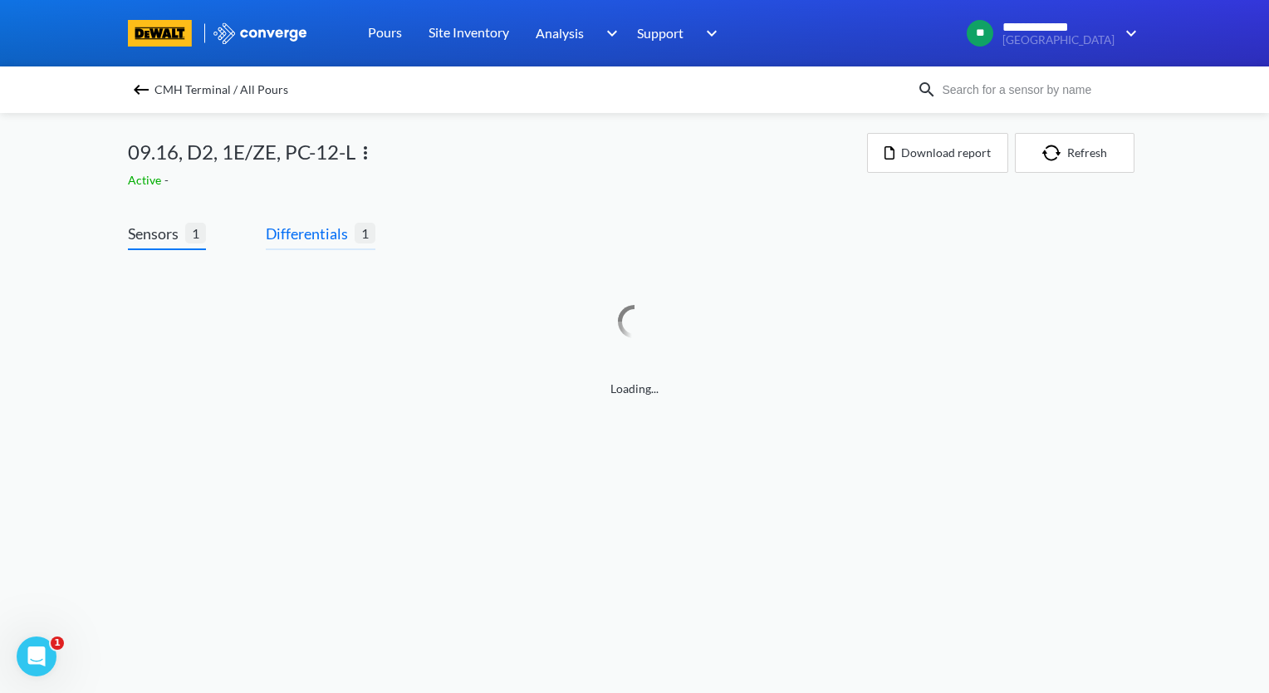
click at [340, 238] on span "Differentials" at bounding box center [310, 233] width 89 height 23
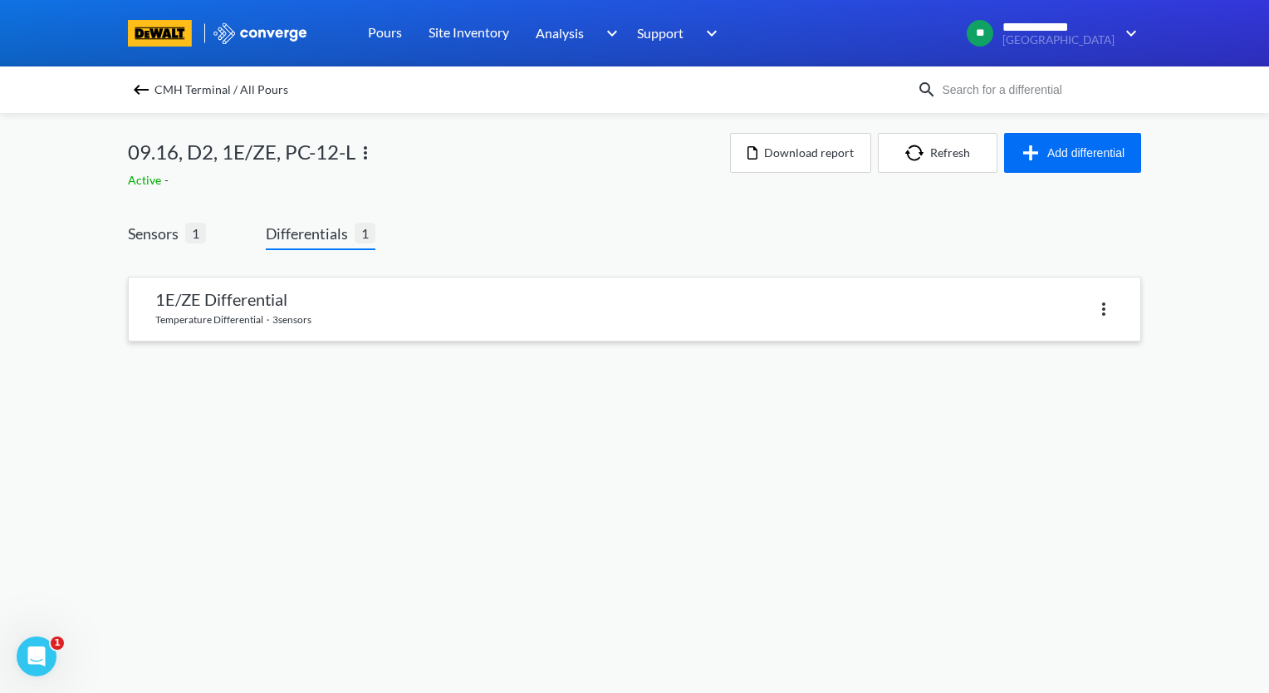
click at [419, 321] on link at bounding box center [634, 308] width 1011 height 63
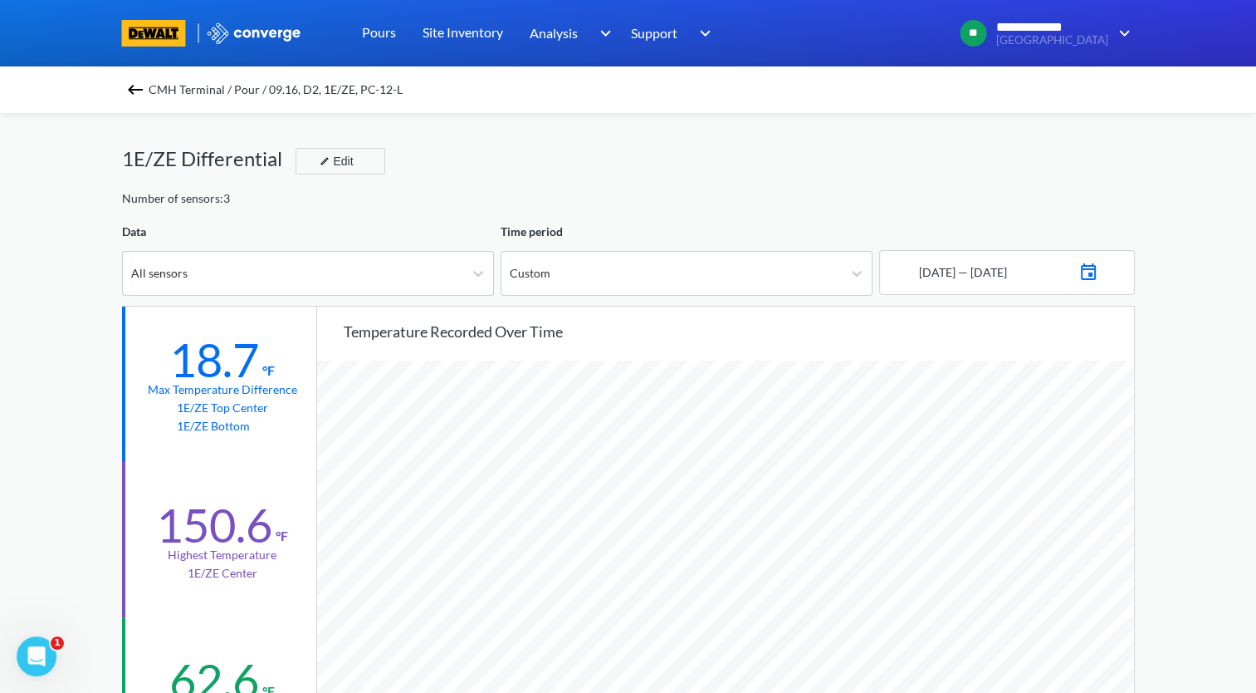
scroll to position [83, 0]
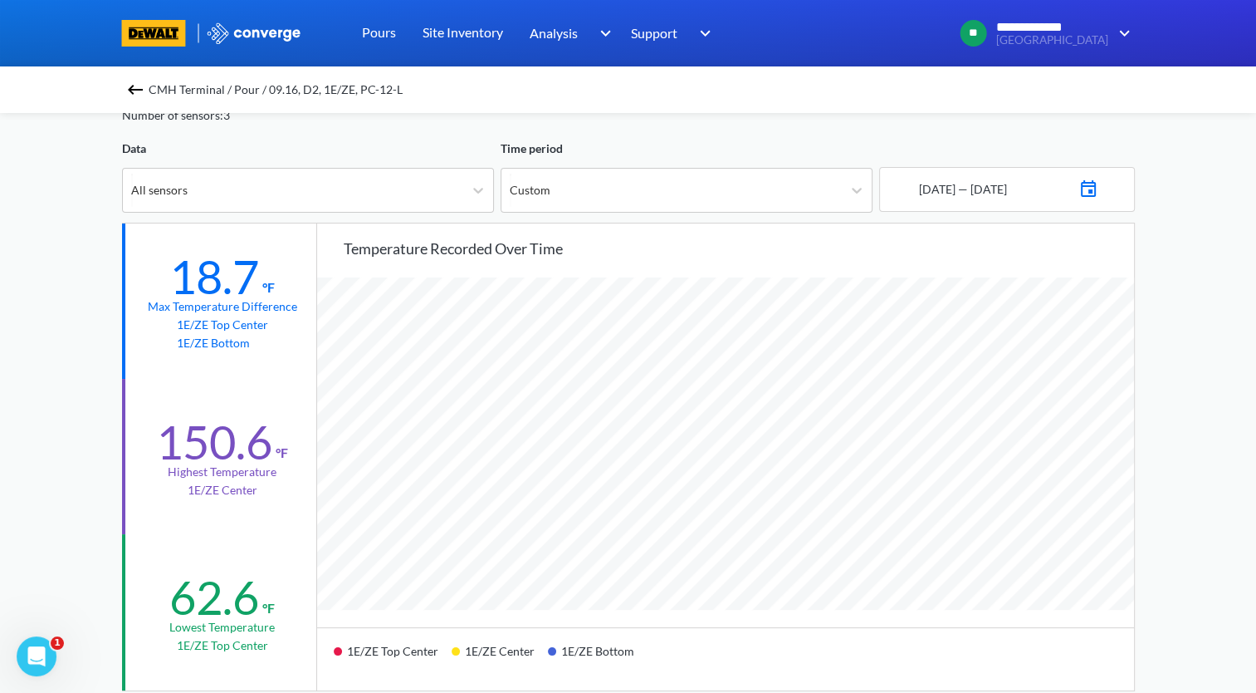
click at [145, 86] on img at bounding box center [135, 90] width 20 height 20
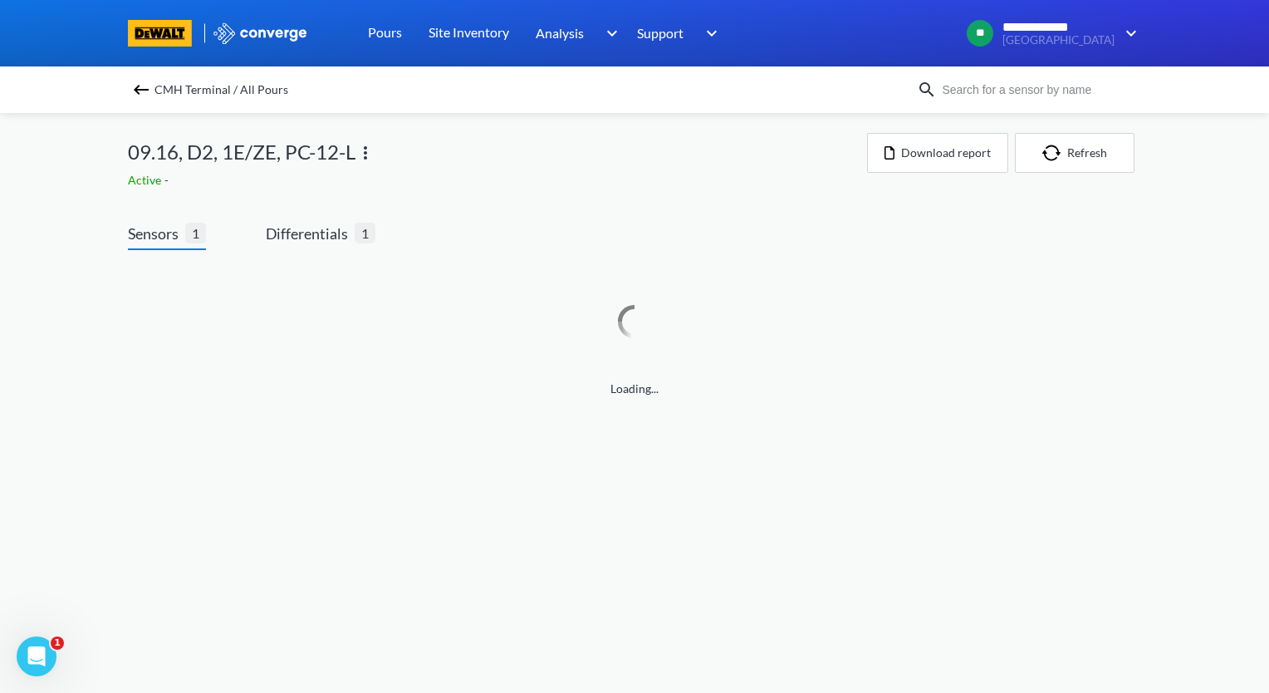
click at [146, 91] on img at bounding box center [141, 90] width 20 height 20
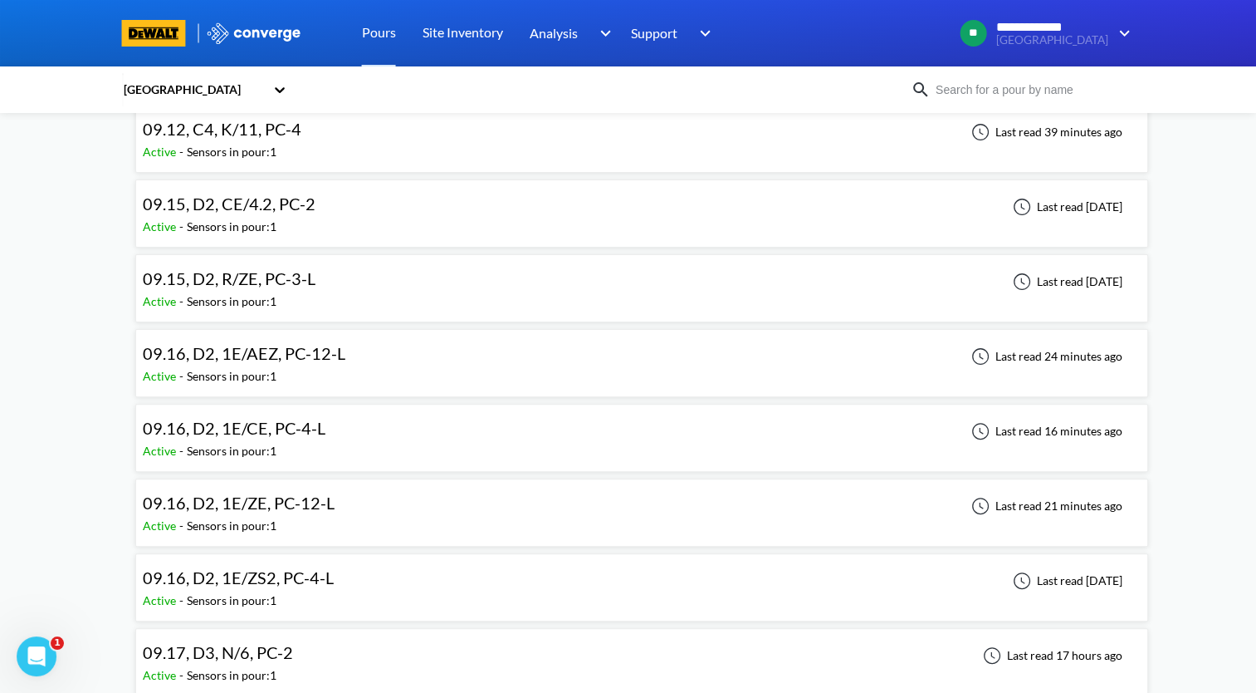
scroll to position [498, 0]
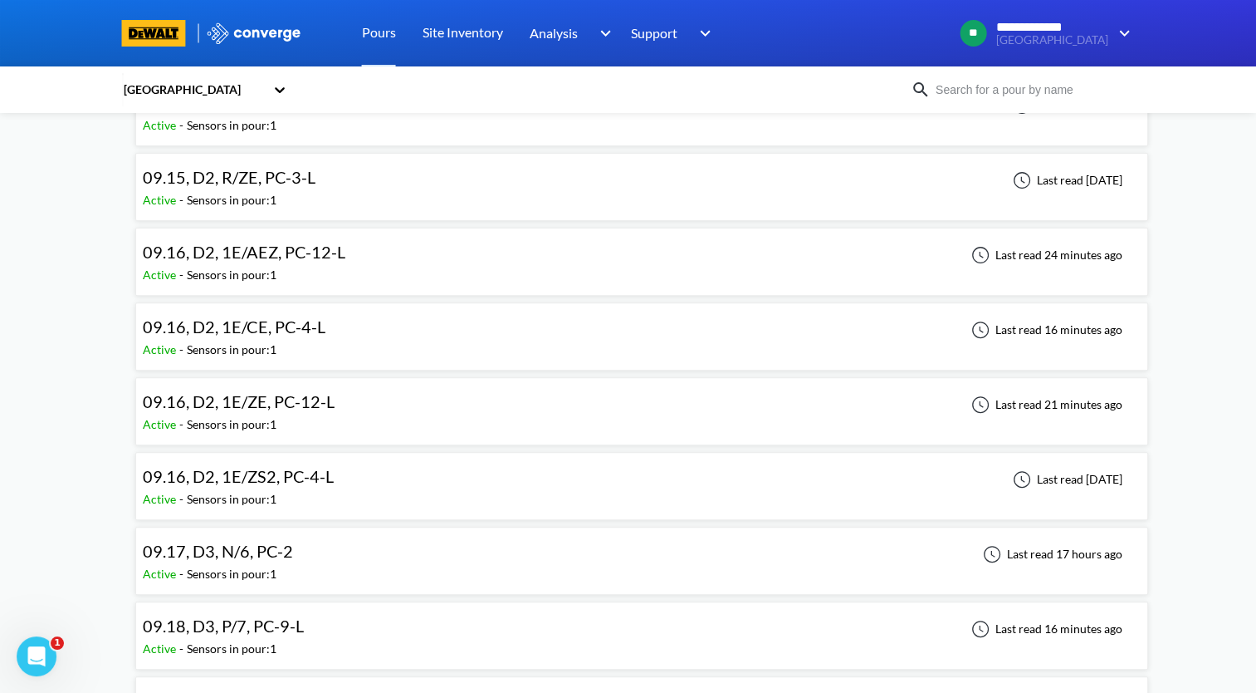
click at [532, 257] on div "09.16, D2, 1E/AEZ, PC-12-L Active - Sensors in pour: 1 Last read 24 minutes ago" at bounding box center [642, 261] width 998 height 53
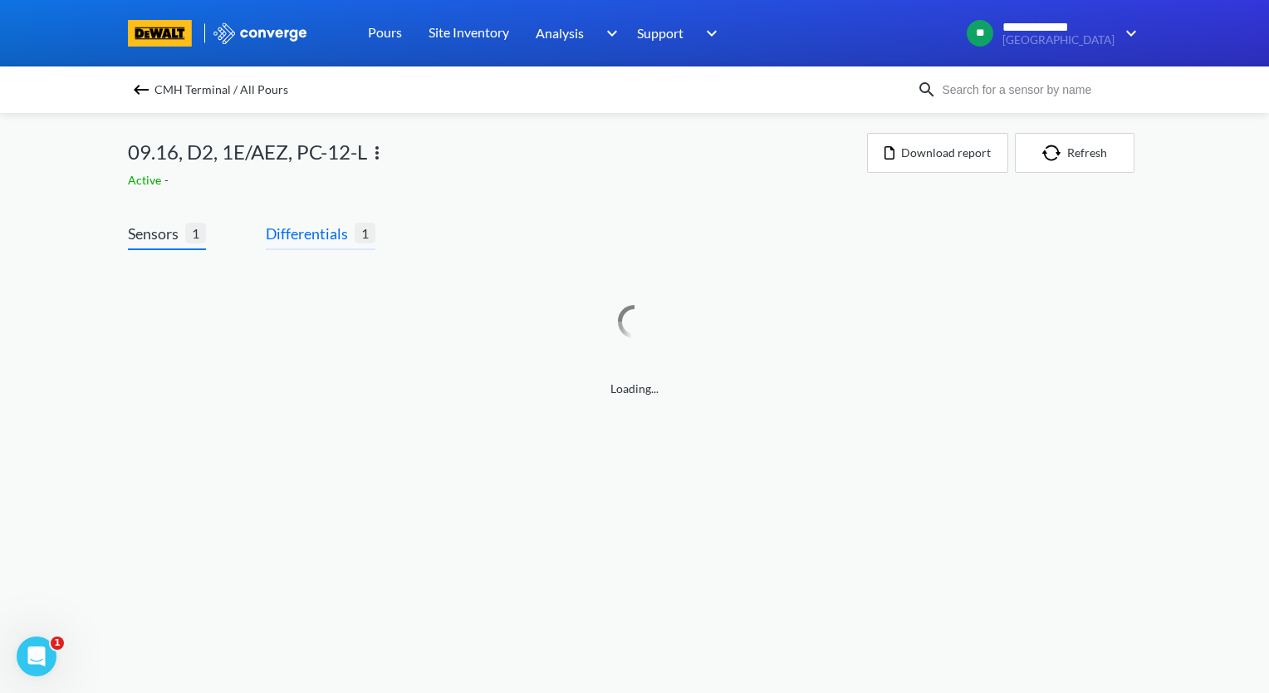
click at [321, 238] on span "Differentials" at bounding box center [310, 233] width 89 height 23
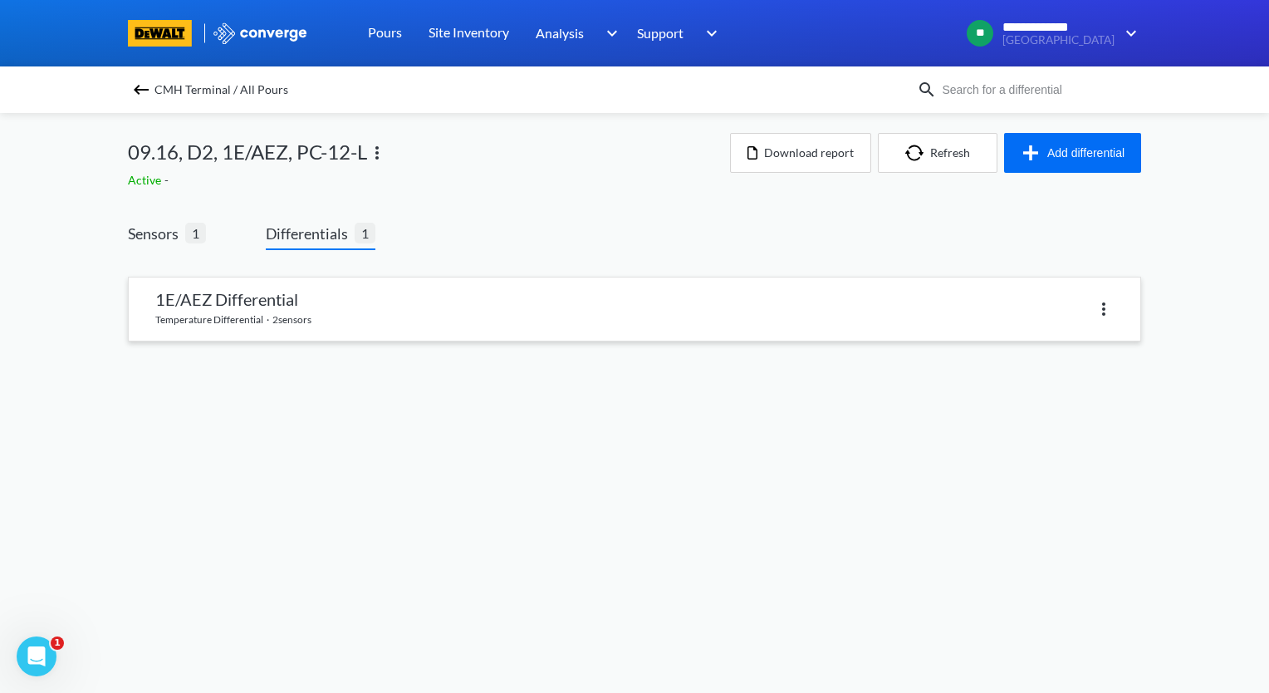
click at [365, 324] on link at bounding box center [634, 308] width 1011 height 63
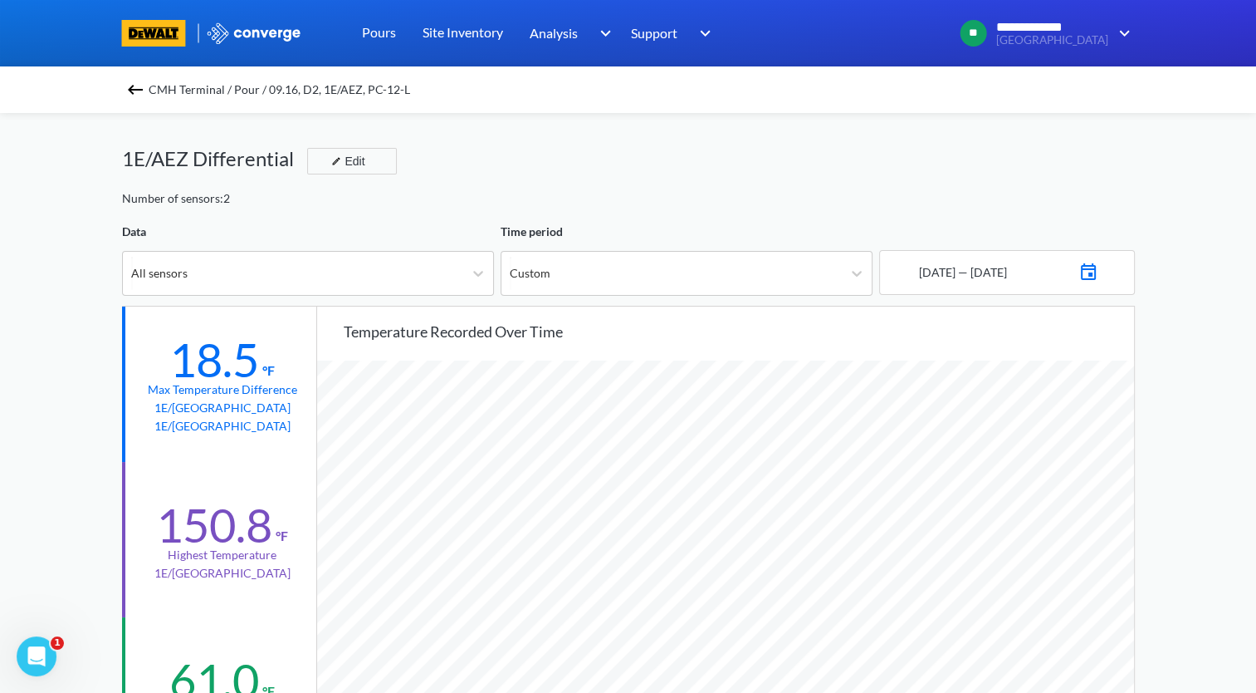
scroll to position [83, 0]
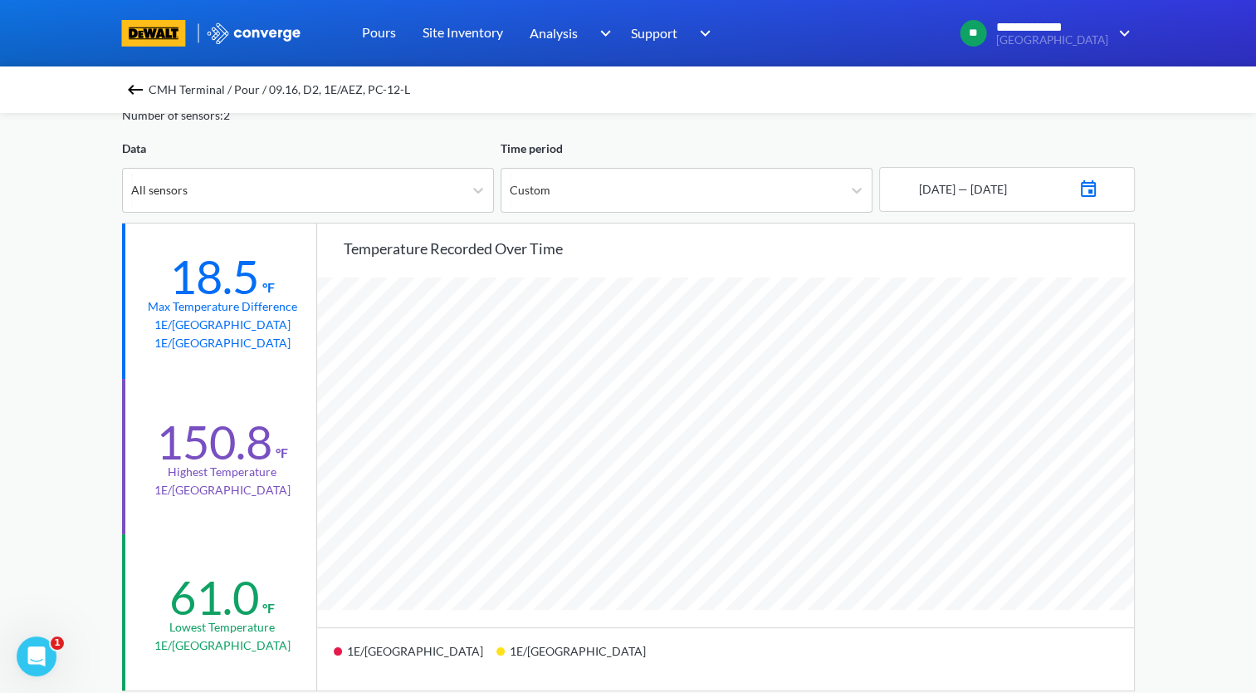
click at [135, 81] on img at bounding box center [135, 90] width 20 height 20
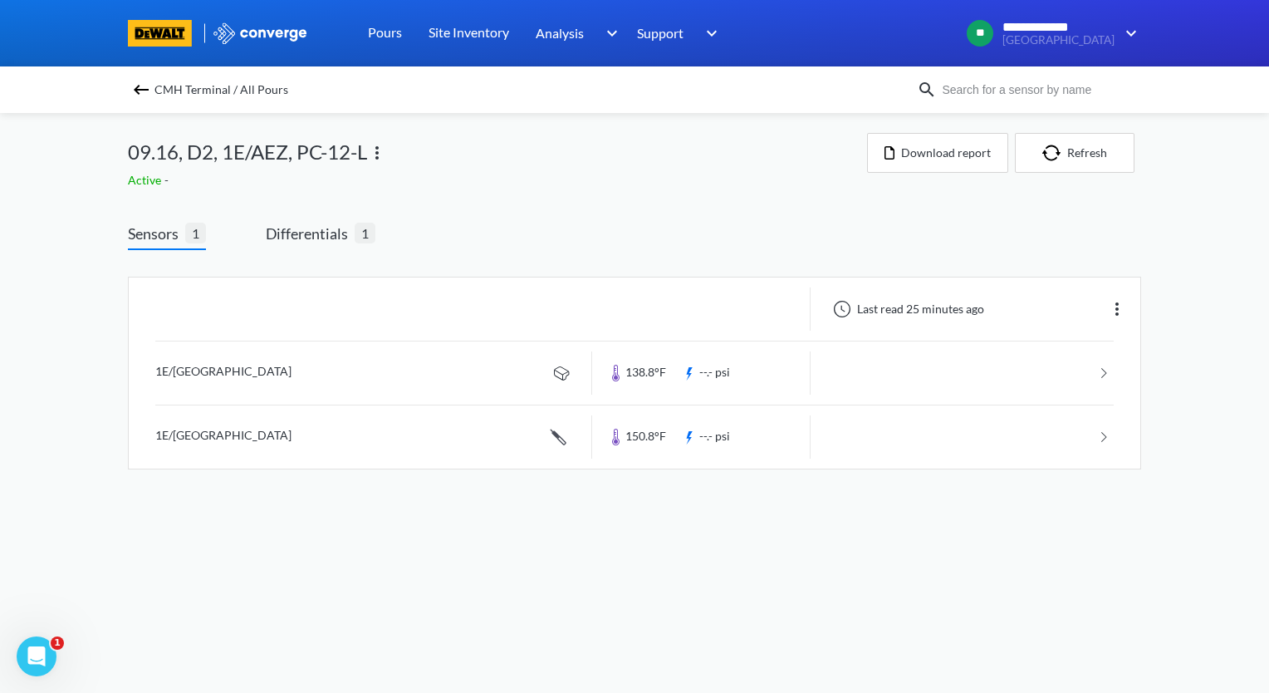
click at [142, 89] on img at bounding box center [141, 90] width 20 height 20
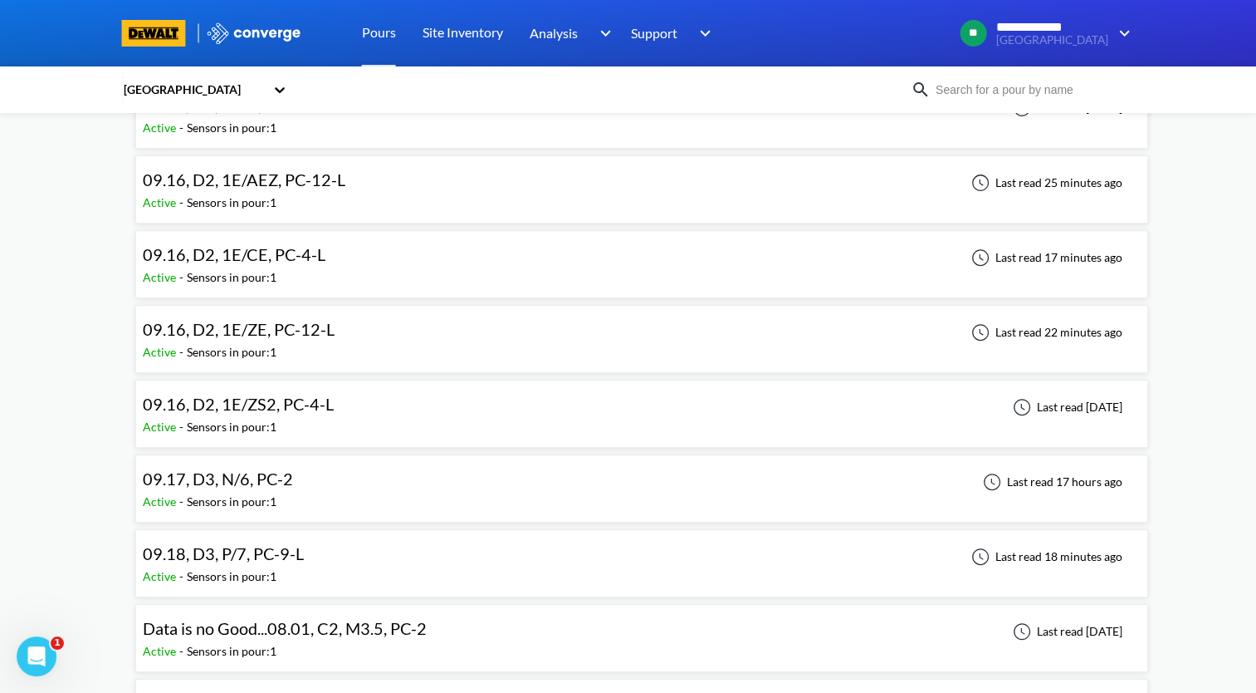
scroll to position [581, 0]
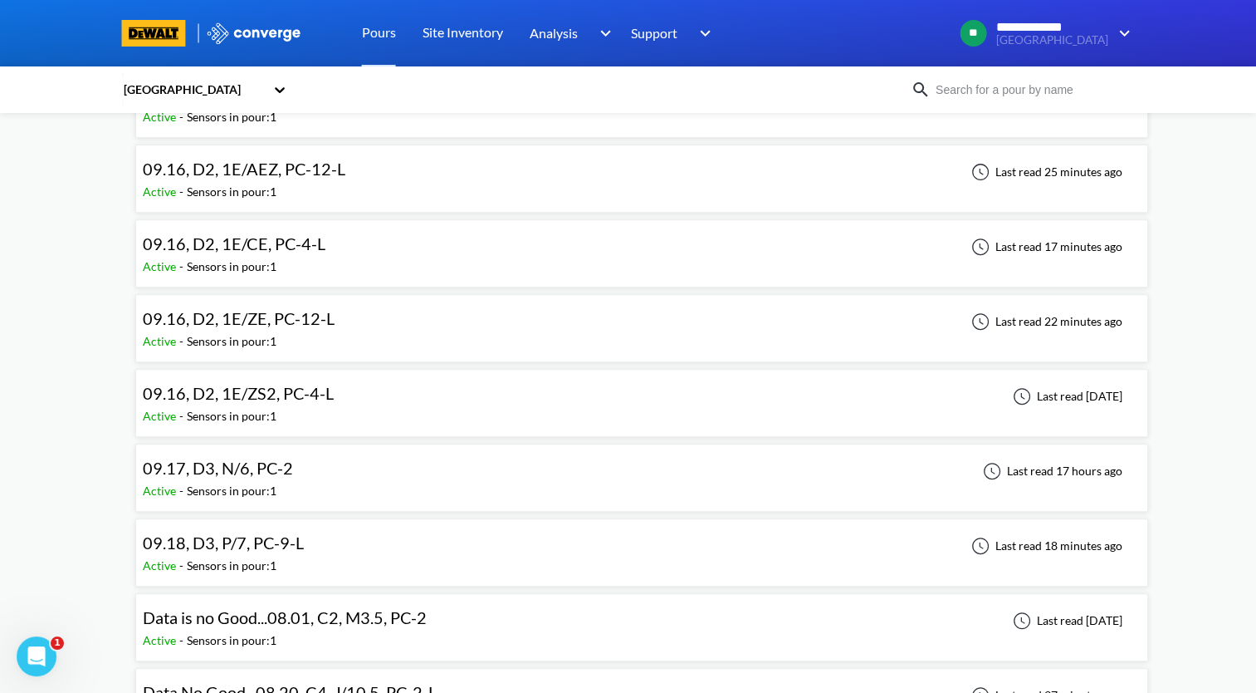
click at [369, 326] on div "09.16, D2, 1E/ZE, PC-12-L Active - Sensors in pour: 1 Last read 22 minutes ago" at bounding box center [642, 327] width 998 height 53
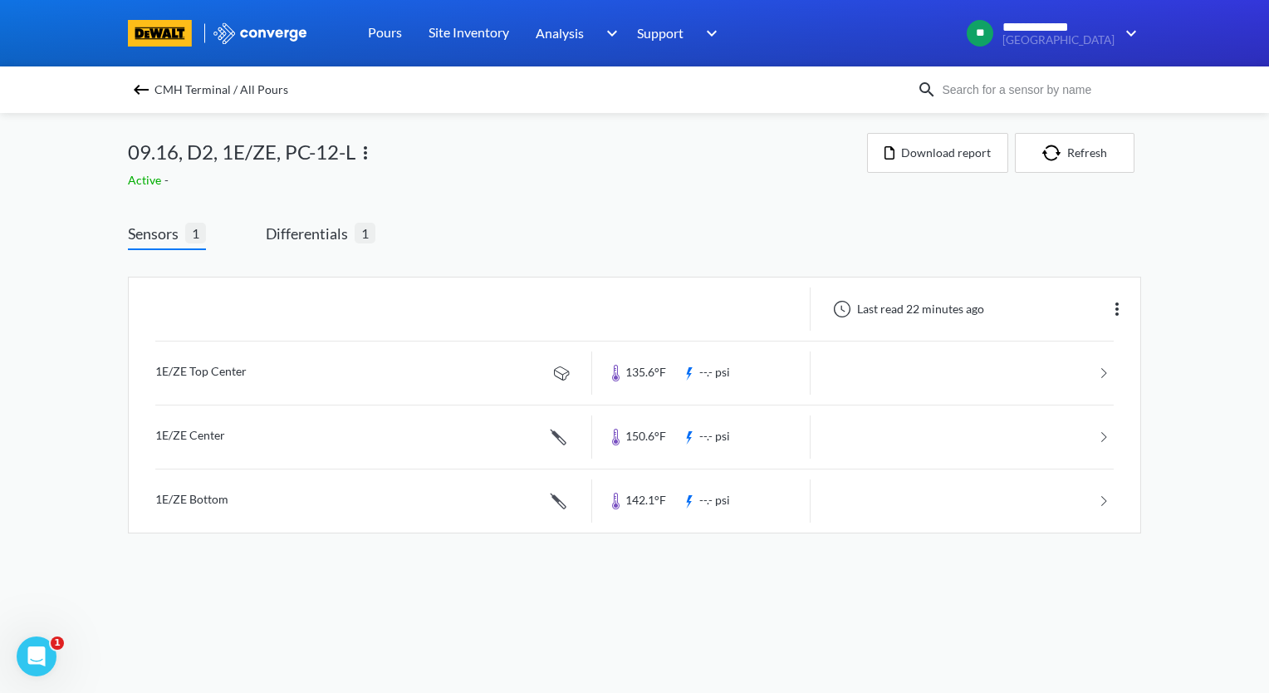
click at [136, 86] on img at bounding box center [141, 90] width 20 height 20
